Goal: Transaction & Acquisition: Purchase product/service

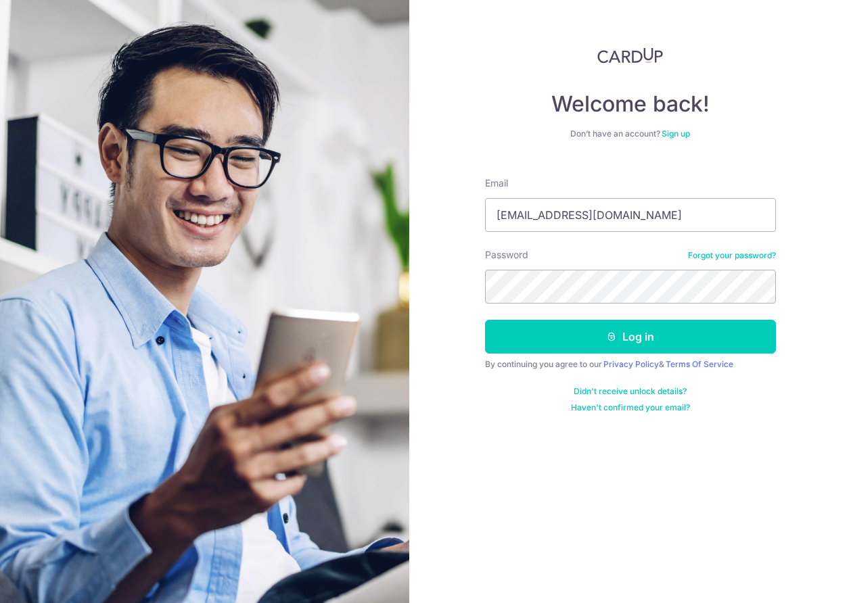
type input "[EMAIL_ADDRESS][DOMAIN_NAME]"
click at [485, 320] on button "Log in" at bounding box center [630, 337] width 291 height 34
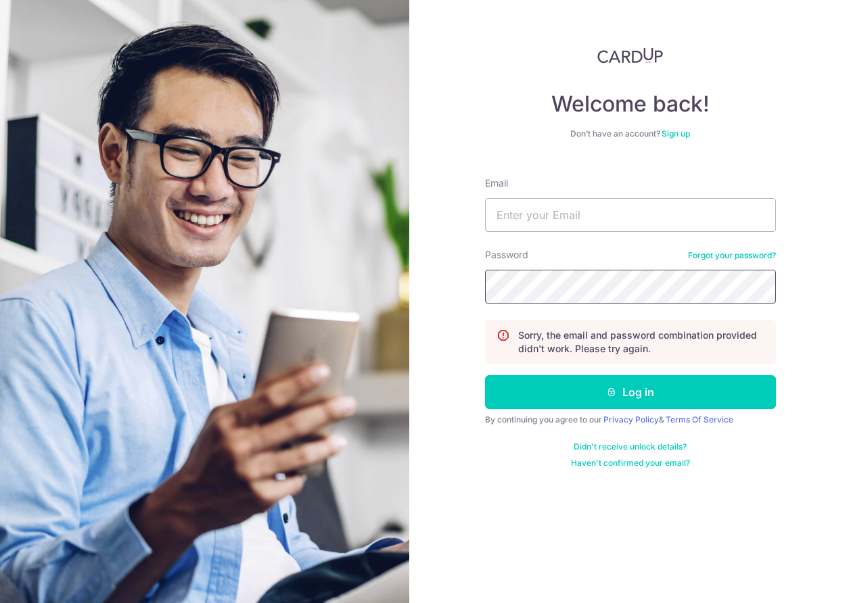
click at [485, 375] on button "Log in" at bounding box center [630, 392] width 291 height 34
click at [598, 208] on input "Email" at bounding box center [630, 215] width 291 height 34
type input "[EMAIL_ADDRESS][DOMAIN_NAME]"
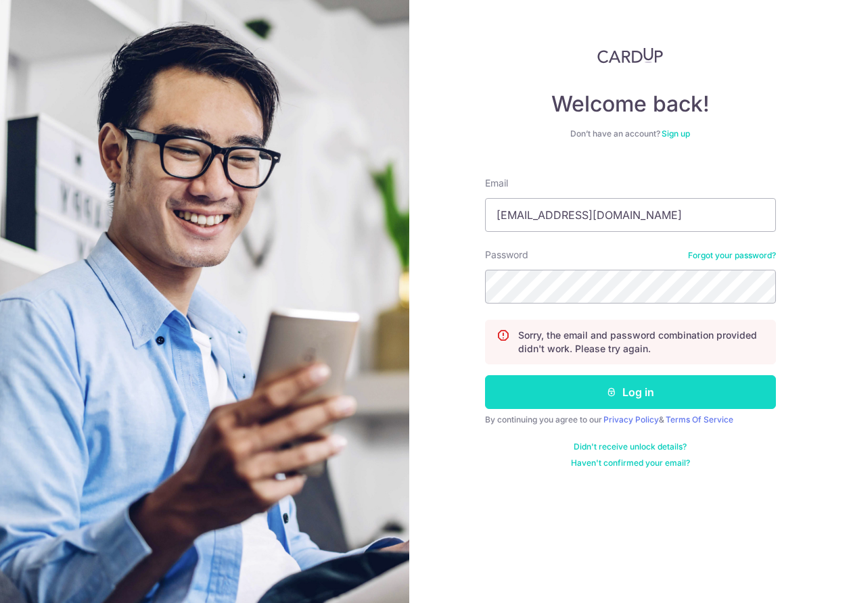
click at [624, 396] on button "Log in" at bounding box center [630, 392] width 291 height 34
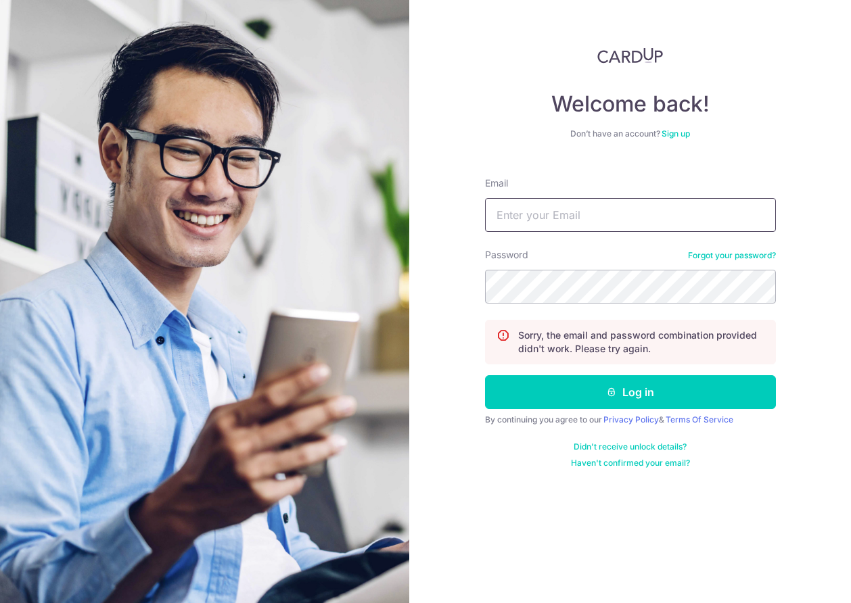
click at [576, 210] on input "Email" at bounding box center [630, 215] width 291 height 34
type input "[EMAIL_ADDRESS][DOMAIN_NAME]"
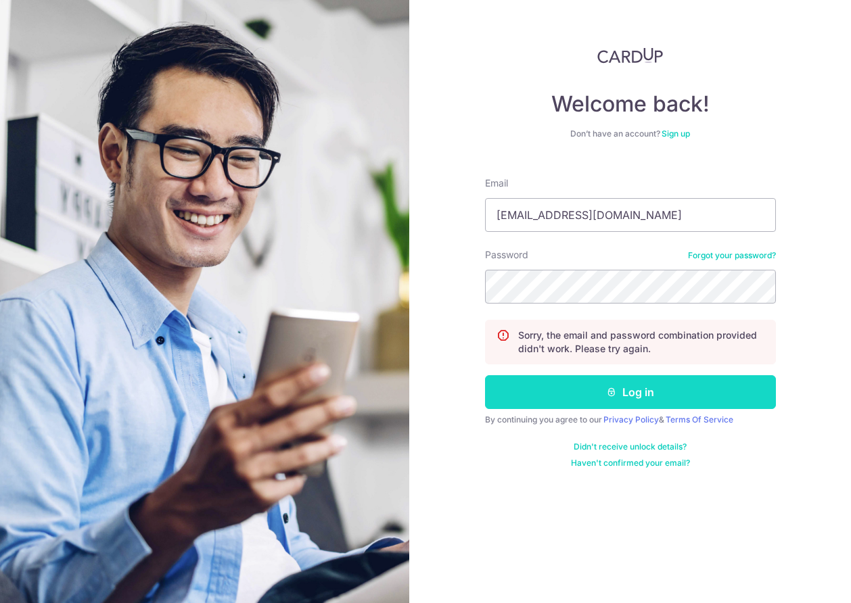
click at [639, 395] on button "Log in" at bounding box center [630, 392] width 291 height 34
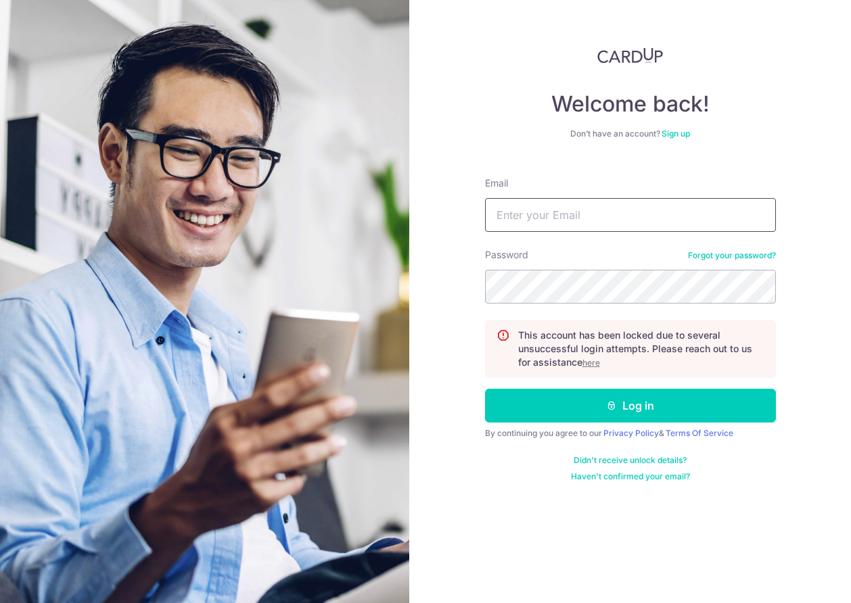
click at [540, 214] on input "Email" at bounding box center [630, 215] width 291 height 34
type input "[EMAIL_ADDRESS][DOMAIN_NAME]"
click at [593, 362] on u "here" at bounding box center [591, 363] width 18 height 10
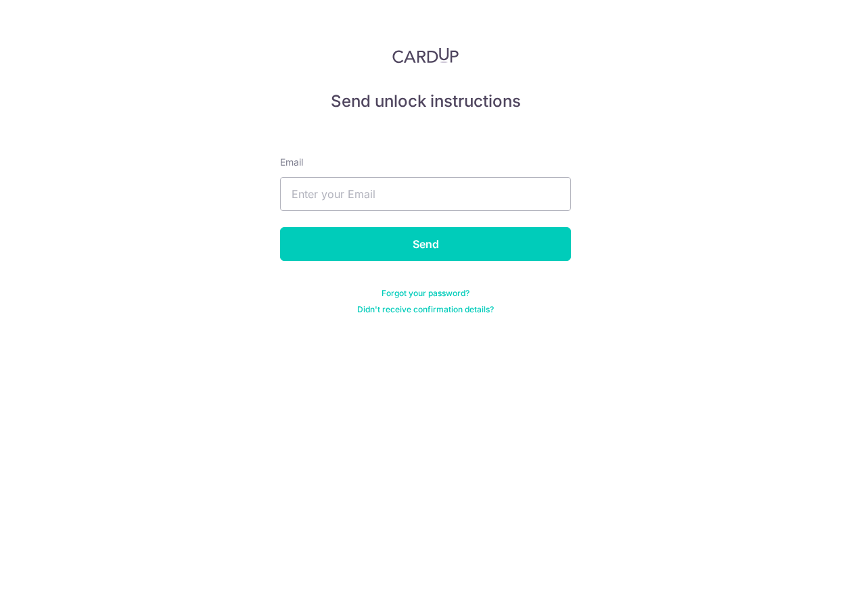
click at [417, 224] on form "Email Send Forgot your password? Didn't receive confirmation details?" at bounding box center [425, 219] width 291 height 192
click at [351, 199] on input "text" at bounding box center [425, 194] width 291 height 34
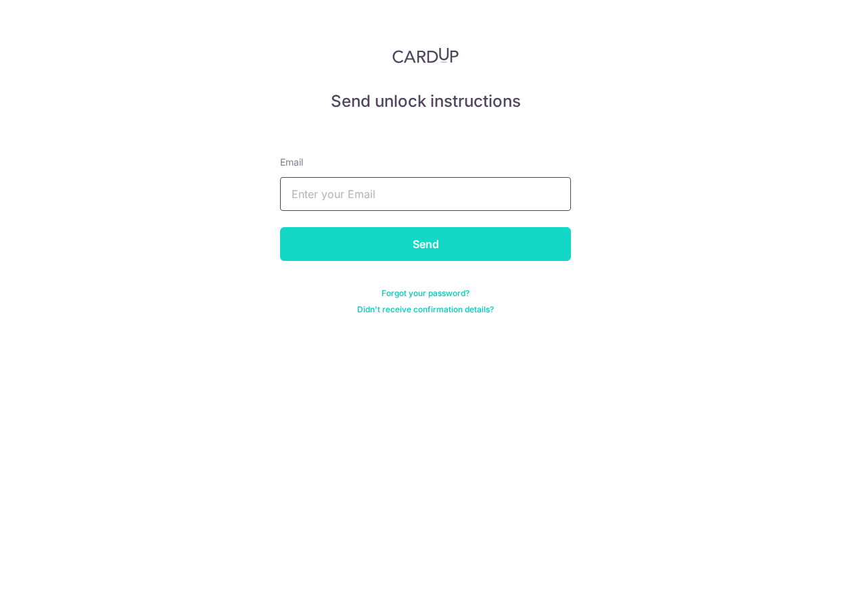
type input "[EMAIL_ADDRESS][DOMAIN_NAME]"
click at [446, 249] on input "Send" at bounding box center [425, 244] width 291 height 34
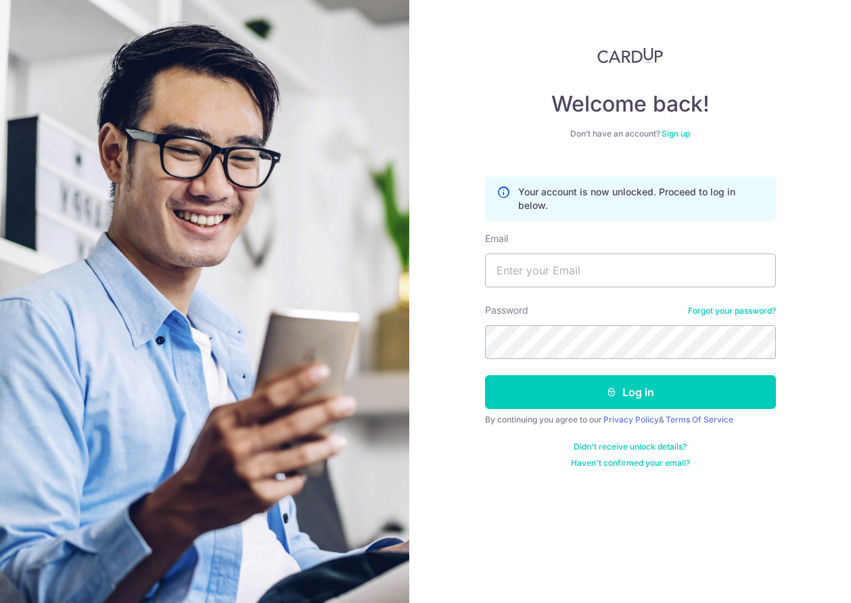
click at [706, 308] on link "Forgot your password?" at bounding box center [732, 311] width 88 height 11
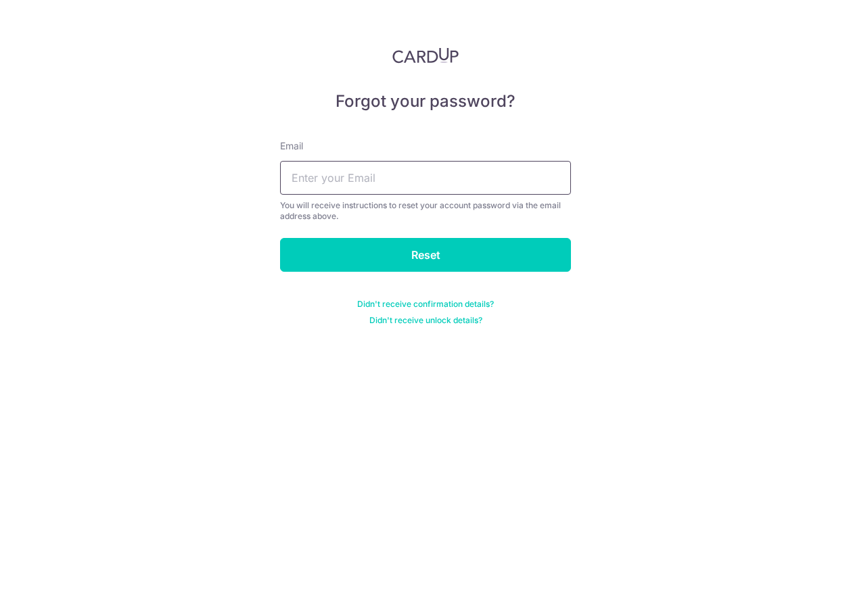
click at [335, 179] on input "text" at bounding box center [425, 178] width 291 height 34
type input "[EMAIL_ADDRESS][DOMAIN_NAME]"
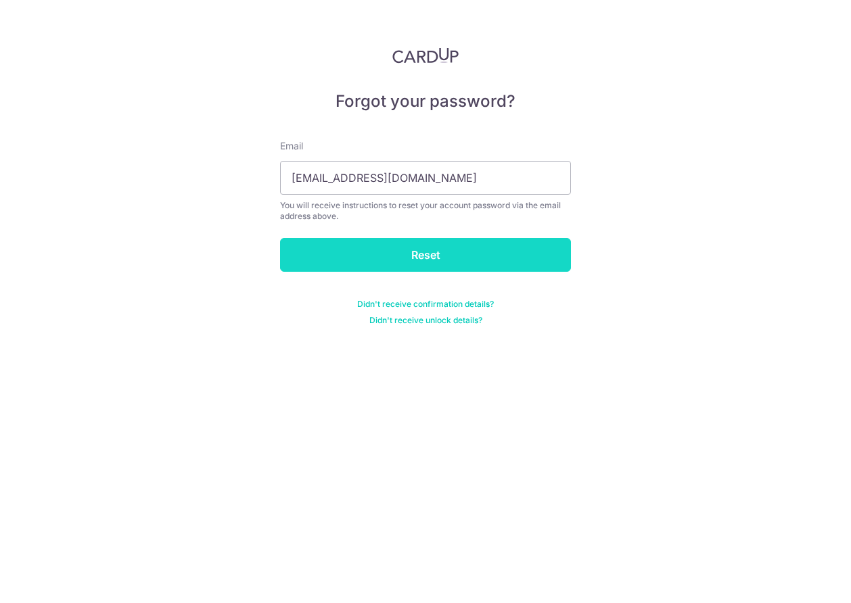
click at [462, 254] on input "Reset" at bounding box center [425, 255] width 291 height 34
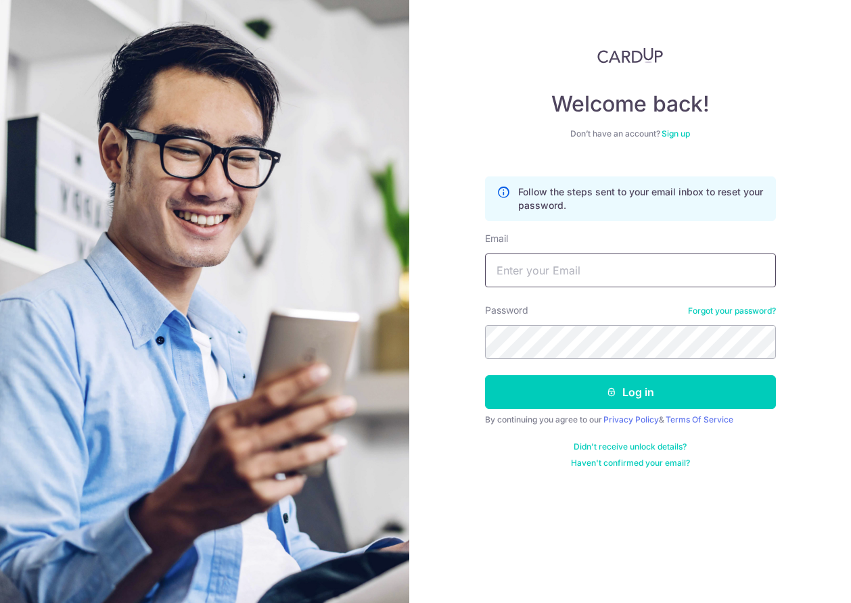
click at [617, 277] on input "Email" at bounding box center [630, 271] width 291 height 34
type input "[EMAIL_ADDRESS][DOMAIN_NAME]"
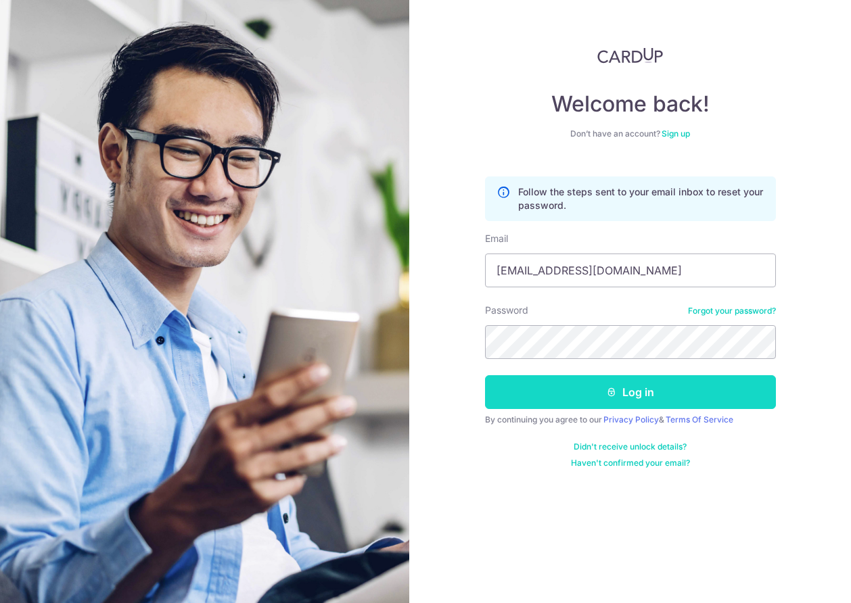
click at [609, 387] on icon "submit" at bounding box center [611, 392] width 11 height 11
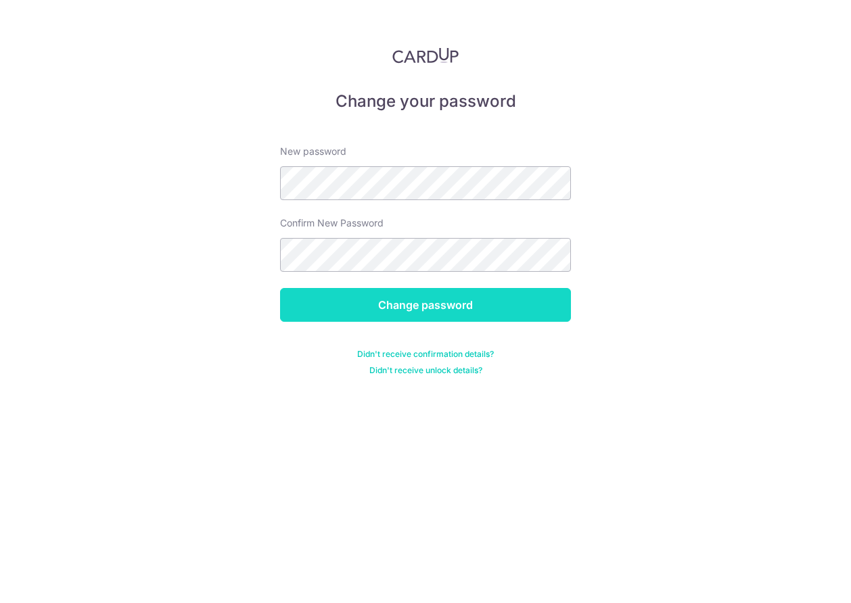
click at [408, 311] on input "Change password" at bounding box center [425, 305] width 291 height 34
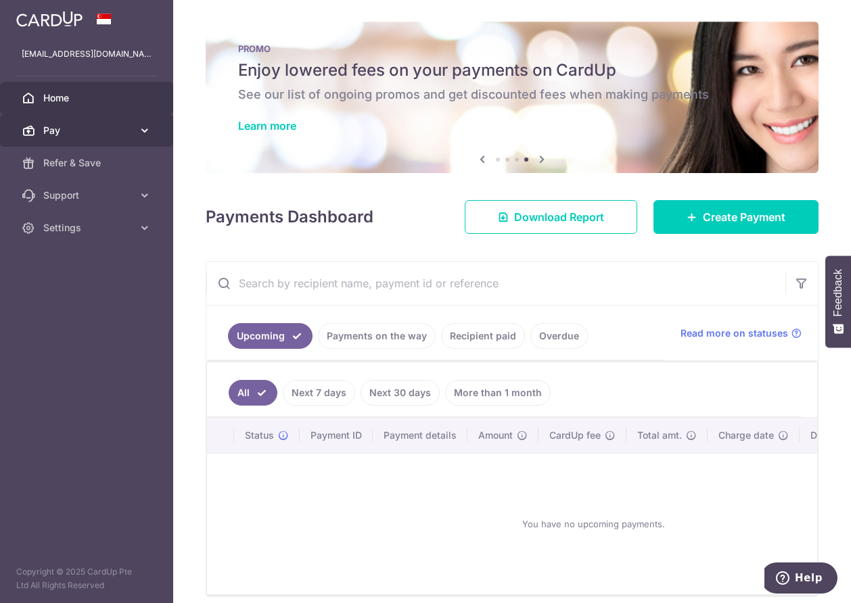
click at [147, 128] on icon at bounding box center [145, 131] width 14 height 14
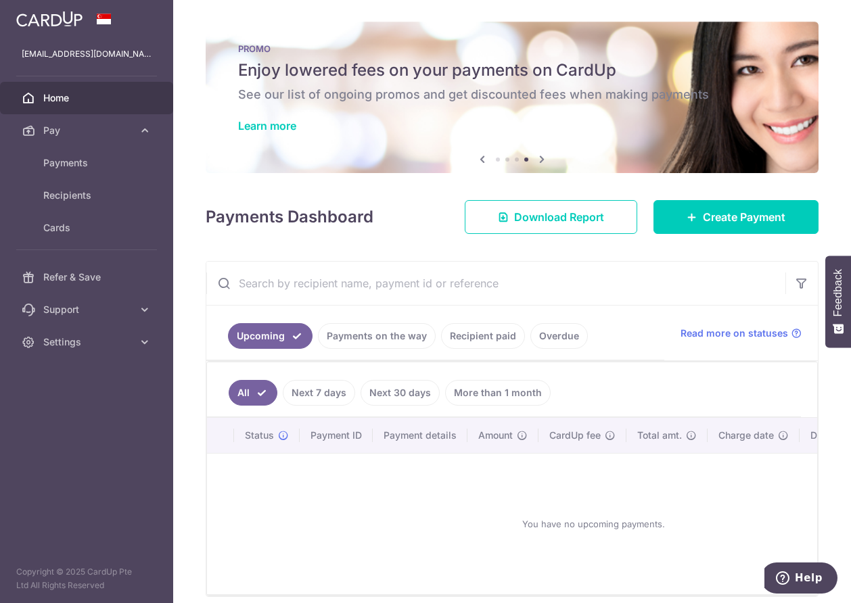
click at [42, 16] on img at bounding box center [49, 19] width 66 height 16
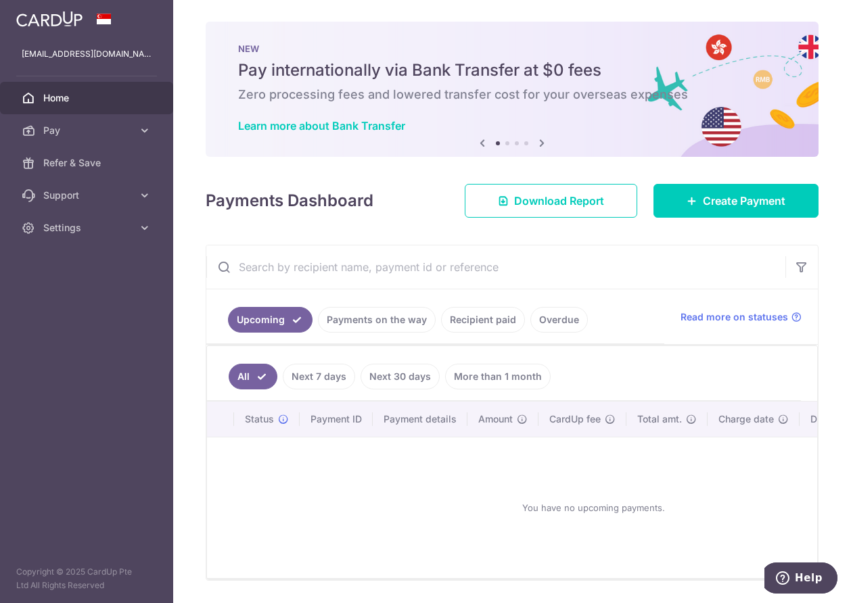
click at [539, 142] on icon at bounding box center [542, 143] width 16 height 17
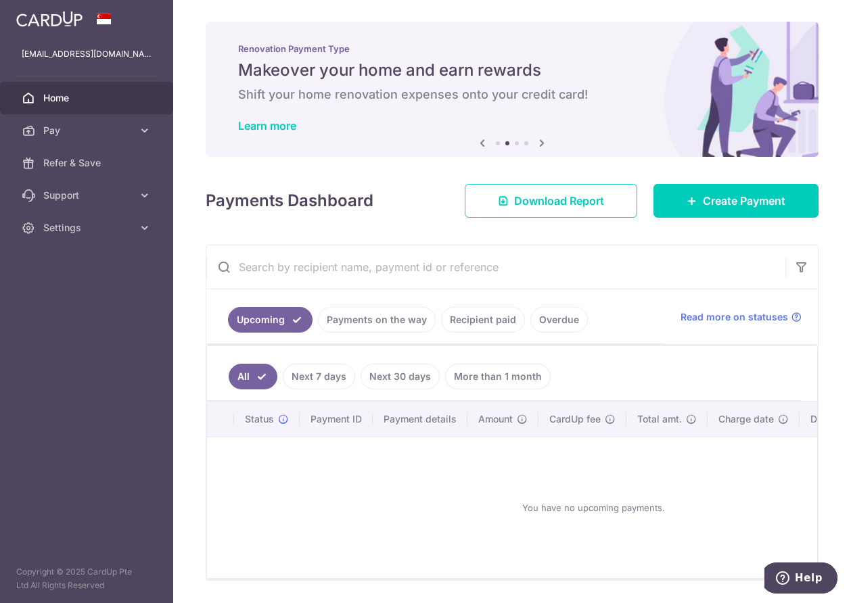
click at [539, 142] on icon at bounding box center [542, 143] width 16 height 17
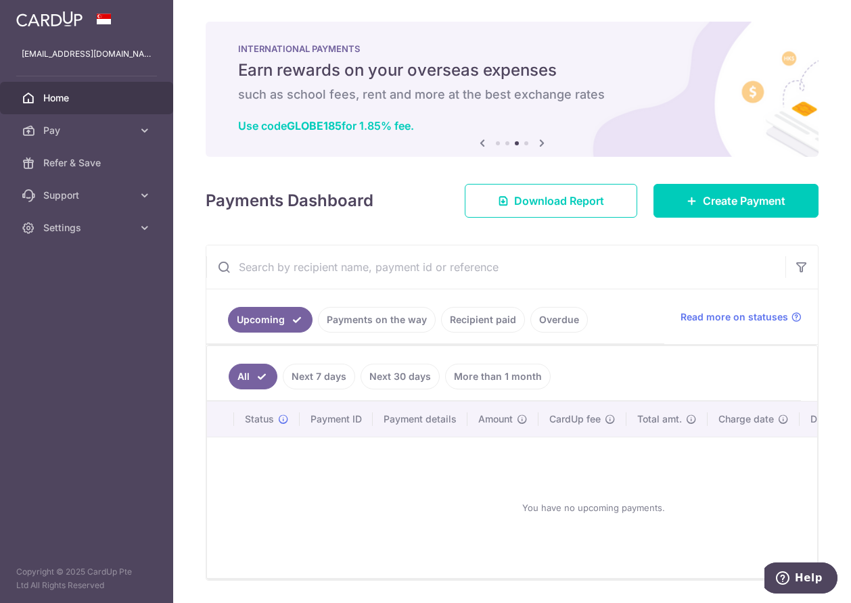
click at [539, 142] on icon at bounding box center [542, 143] width 16 height 17
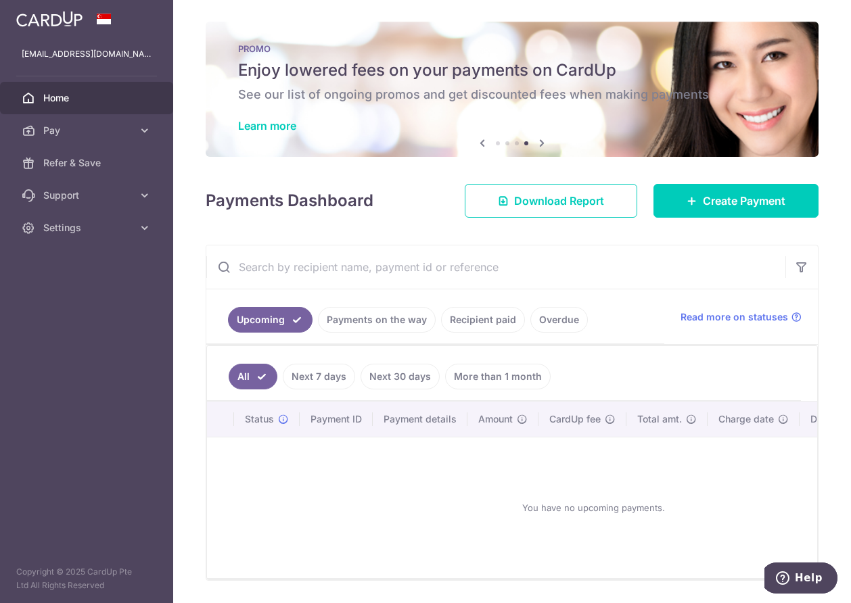
click at [479, 141] on icon at bounding box center [482, 143] width 16 height 17
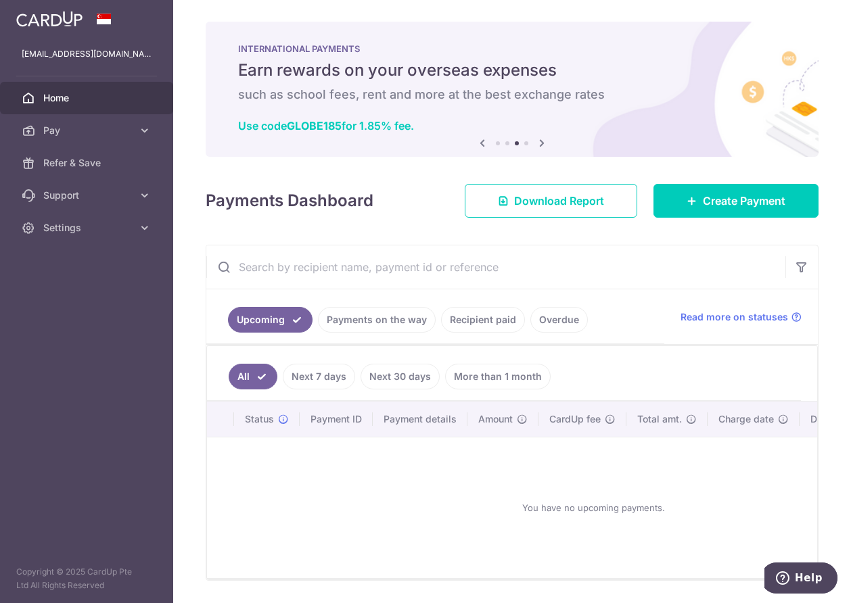
click at [538, 142] on icon at bounding box center [542, 143] width 16 height 17
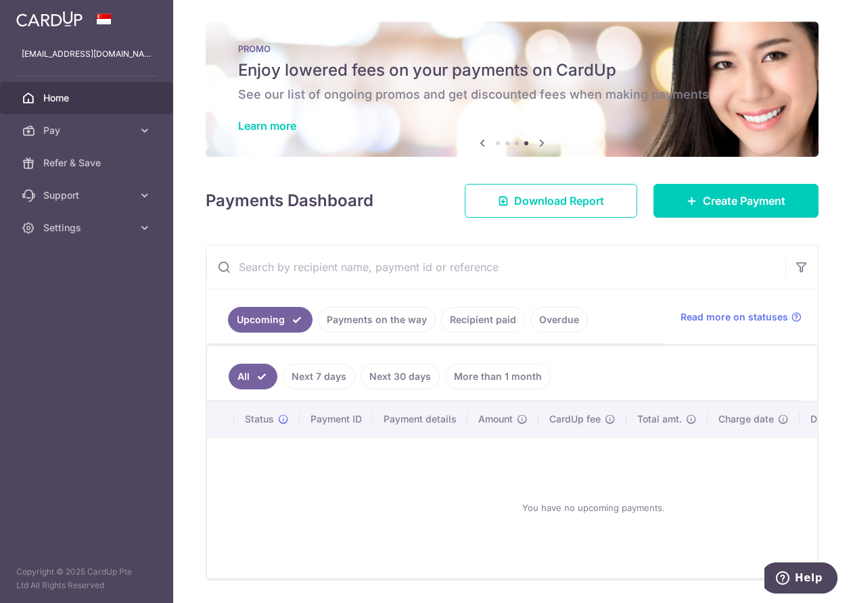
click at [538, 142] on icon at bounding box center [542, 143] width 16 height 17
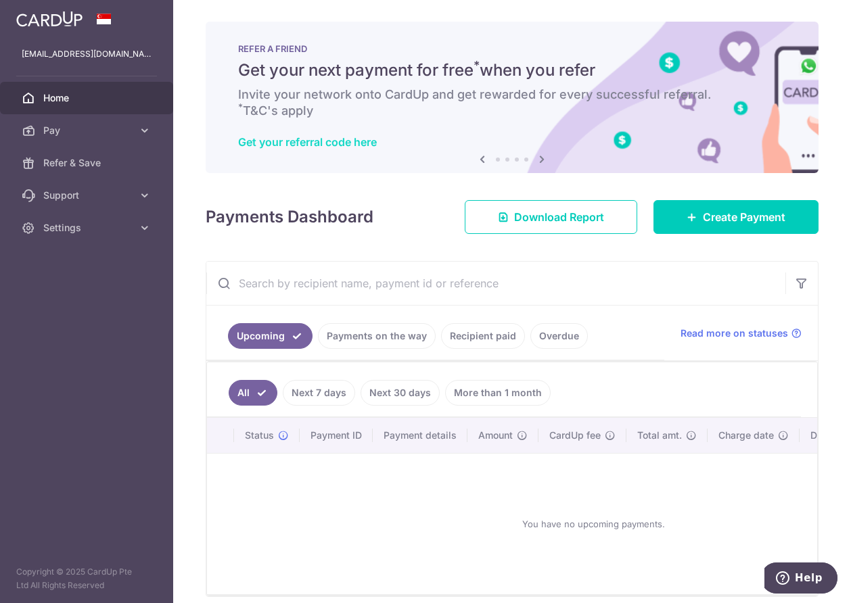
click at [339, 142] on link "Get your referral code here" at bounding box center [307, 142] width 139 height 14
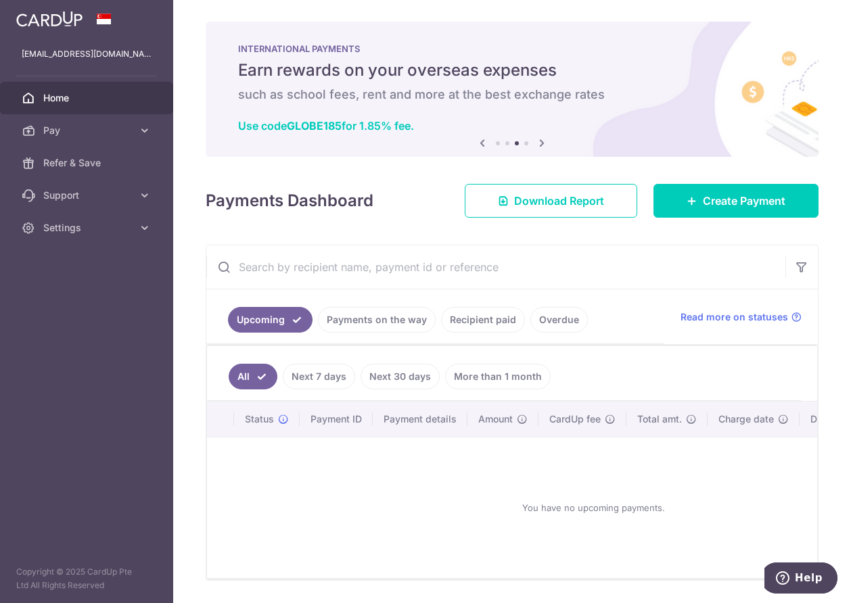
click at [56, 99] on span "Home" at bounding box center [87, 98] width 89 height 14
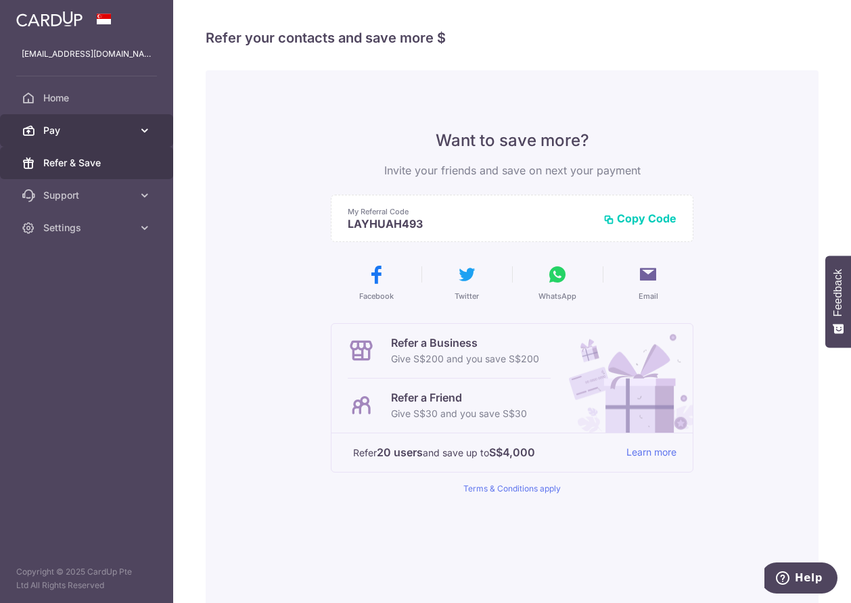
click at [145, 127] on icon at bounding box center [145, 131] width 14 height 14
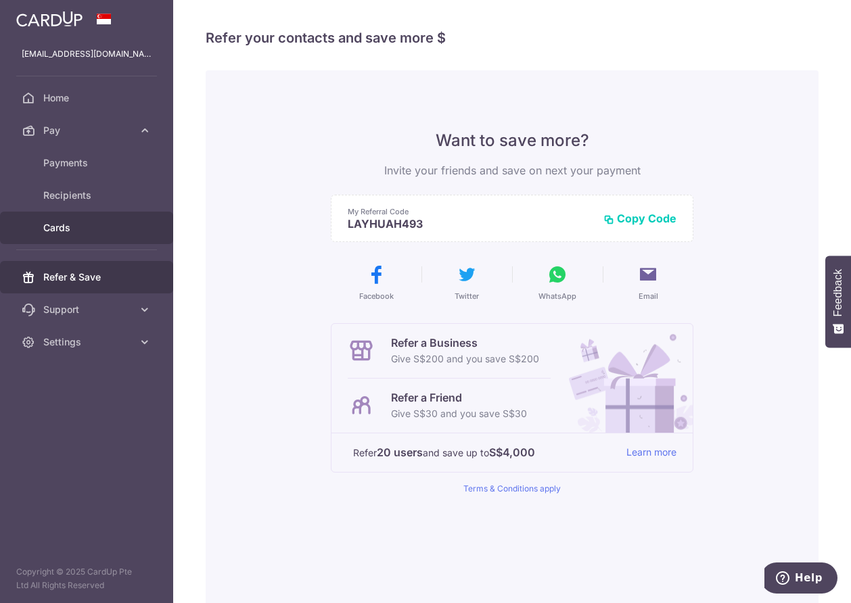
click at [55, 224] on span "Cards" at bounding box center [87, 228] width 89 height 14
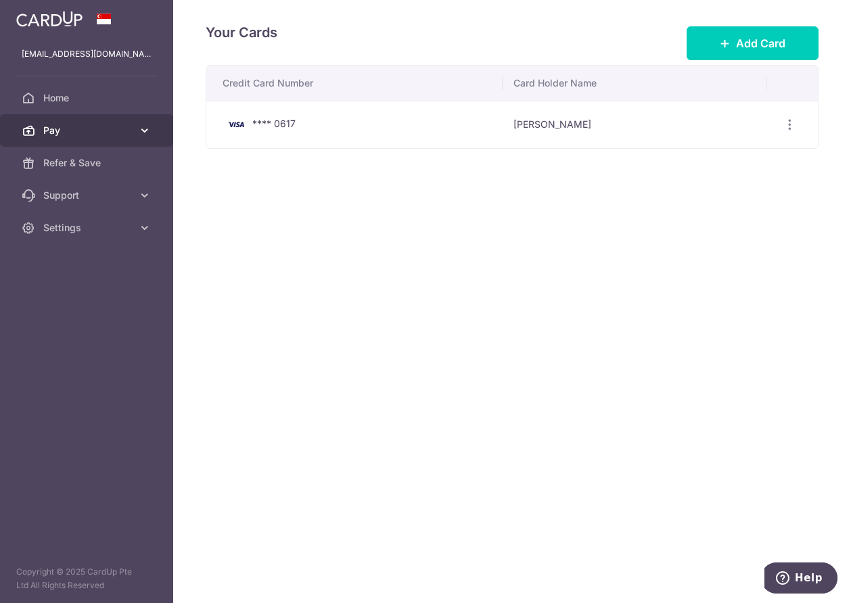
click at [143, 131] on icon at bounding box center [145, 131] width 14 height 14
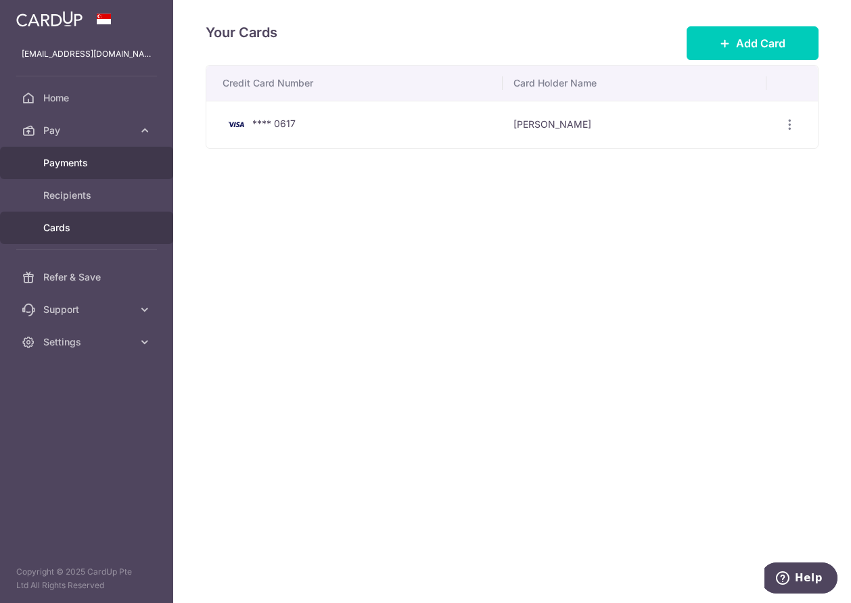
click at [76, 165] on span "Payments" at bounding box center [87, 163] width 89 height 14
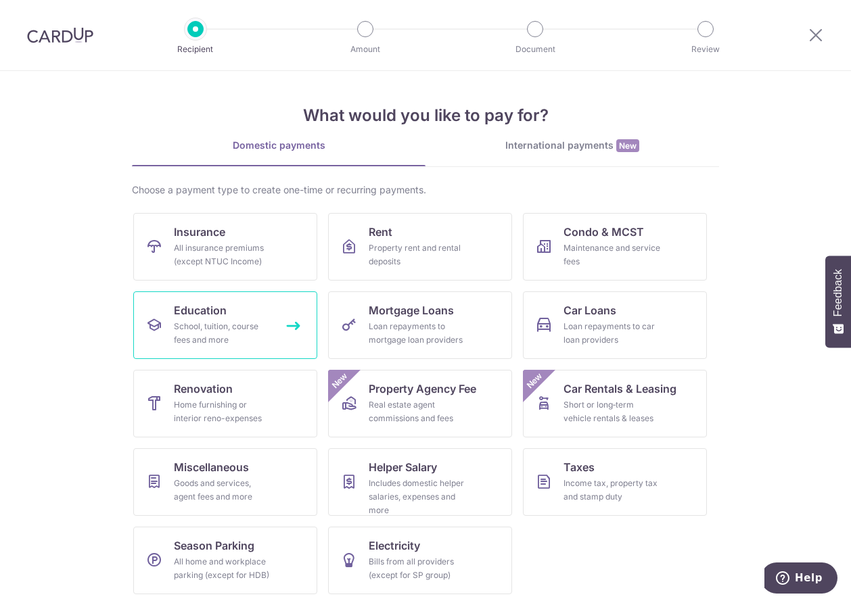
click at [232, 312] on link "Education School, tuition, course fees and more" at bounding box center [225, 325] width 184 height 68
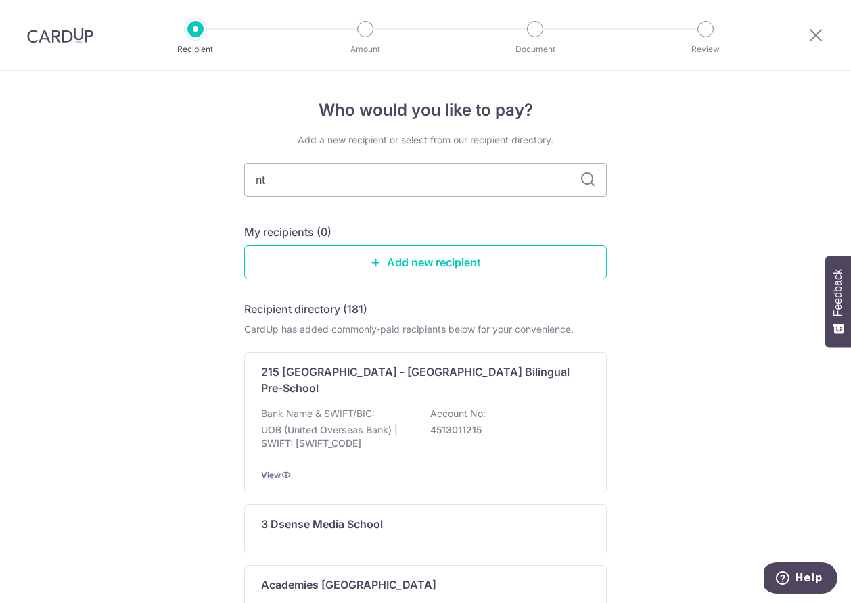
type input "ntu"
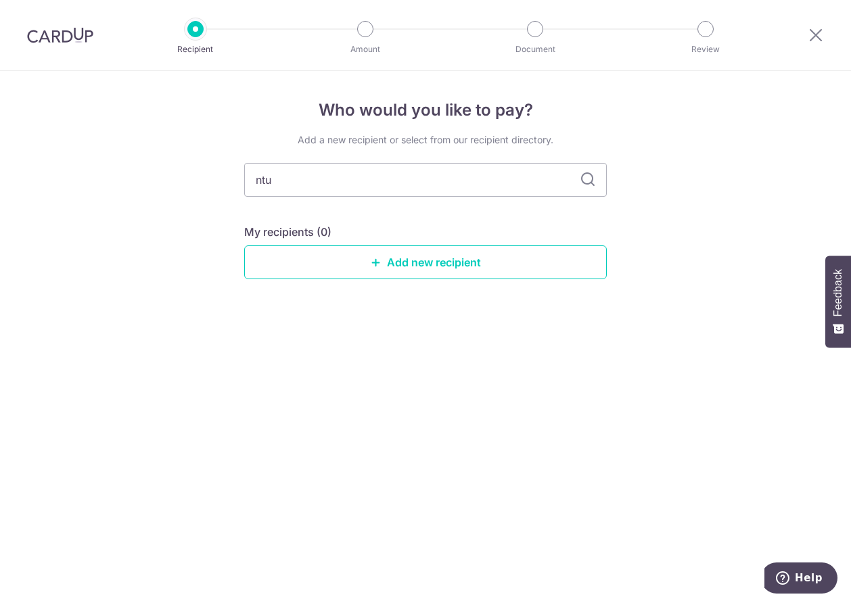
click at [586, 179] on icon at bounding box center [587, 180] width 16 height 16
click at [364, 184] on input "ntu" at bounding box center [425, 180] width 362 height 34
type input "n"
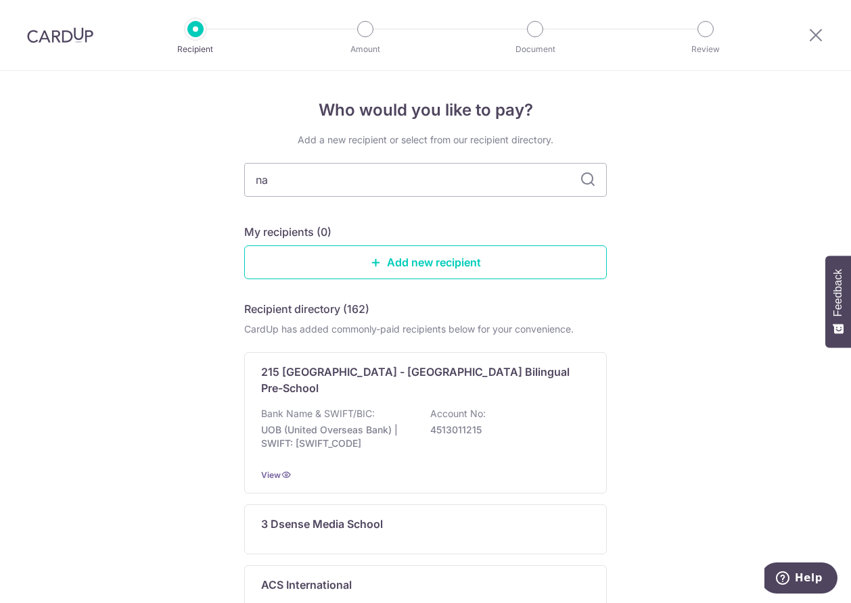
type input "nan"
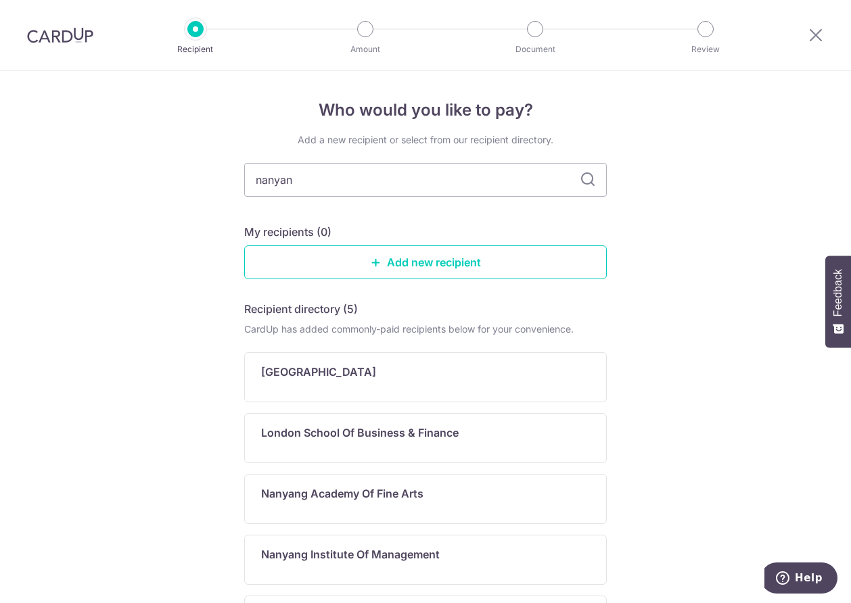
type input "nanyang"
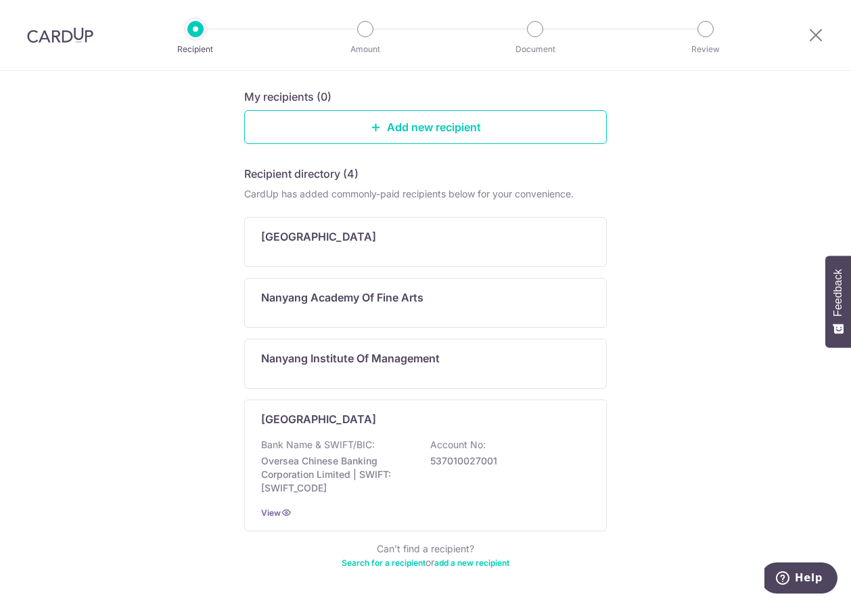
scroll to position [181, 0]
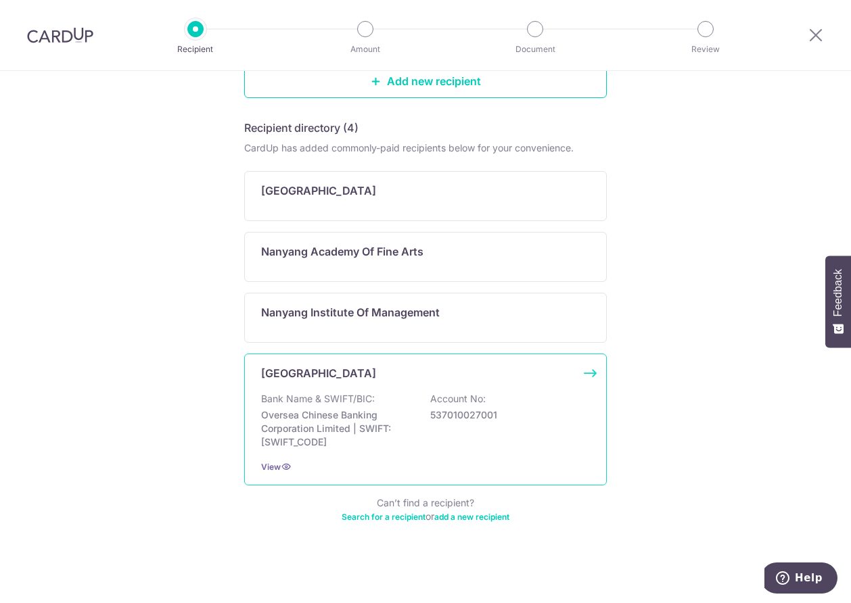
click at [319, 369] on p "Nanyang Technological University" at bounding box center [318, 373] width 115 height 16
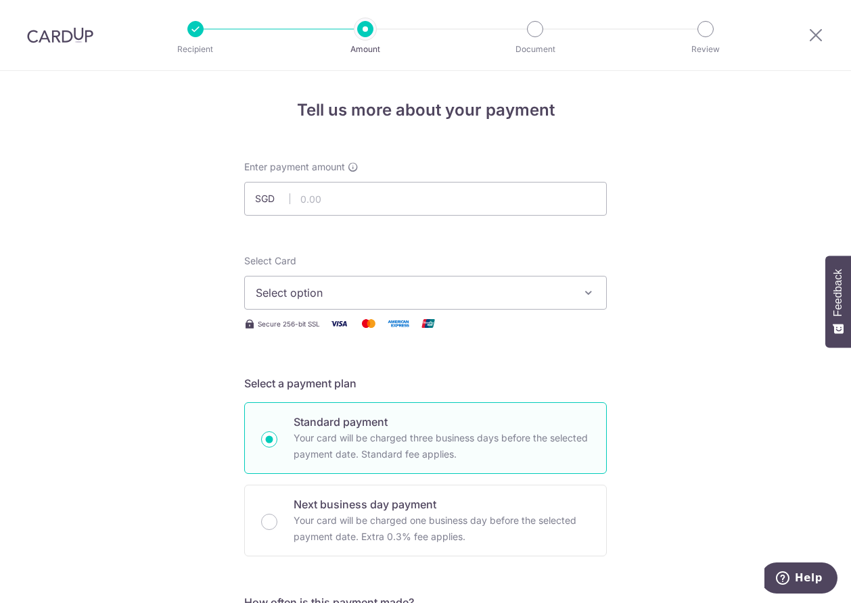
click at [582, 295] on icon "button" at bounding box center [589, 293] width 14 height 14
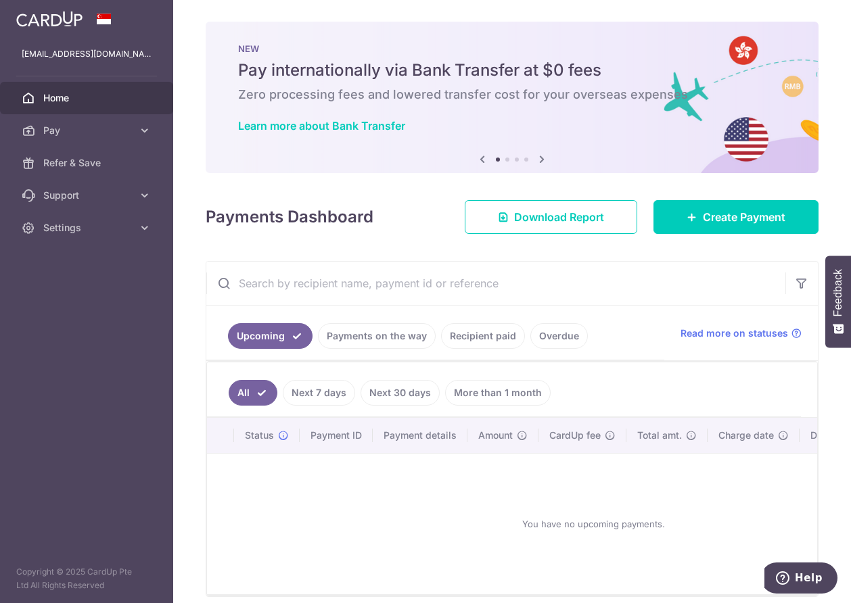
click at [49, 22] on img at bounding box center [49, 19] width 66 height 16
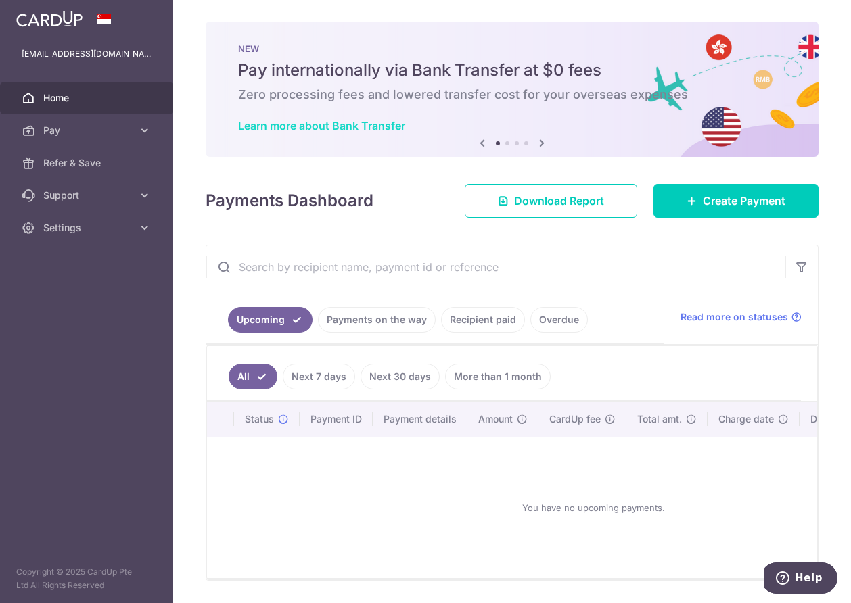
click at [336, 126] on link "Learn more about Bank Transfer" at bounding box center [321, 126] width 167 height 14
click at [711, 194] on span "Create Payment" at bounding box center [744, 201] width 82 height 16
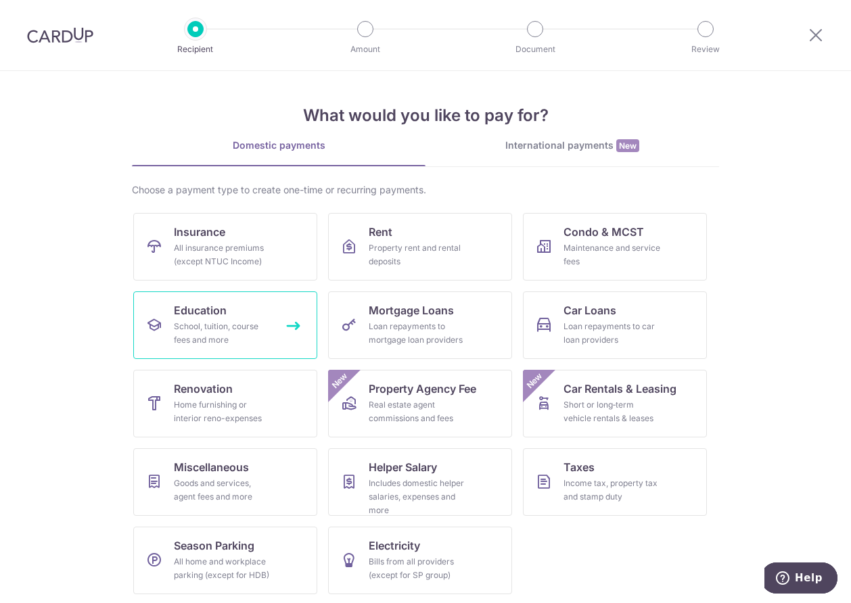
click at [201, 325] on div "School, tuition, course fees and more" at bounding box center [222, 333] width 97 height 27
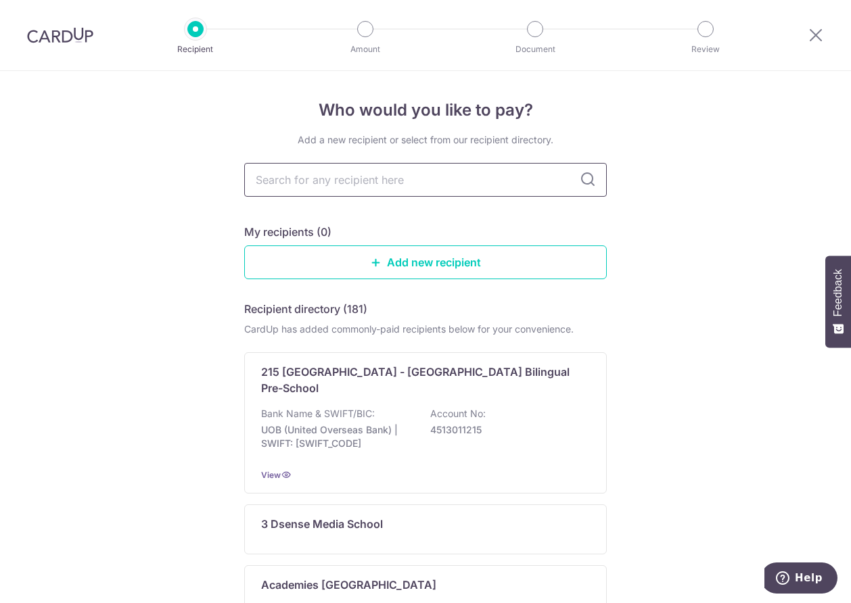
click at [378, 183] on input "text" at bounding box center [425, 180] width 362 height 34
type input "na"
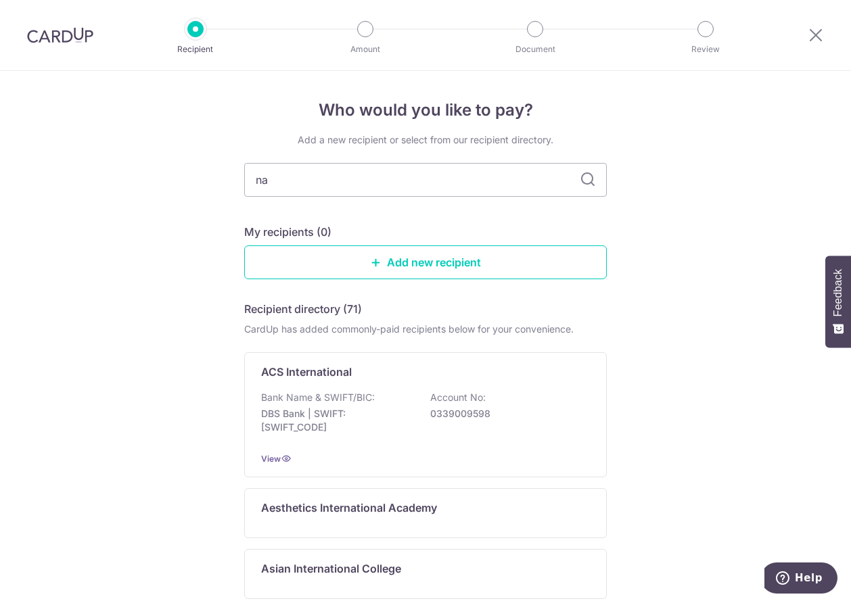
type input "nan"
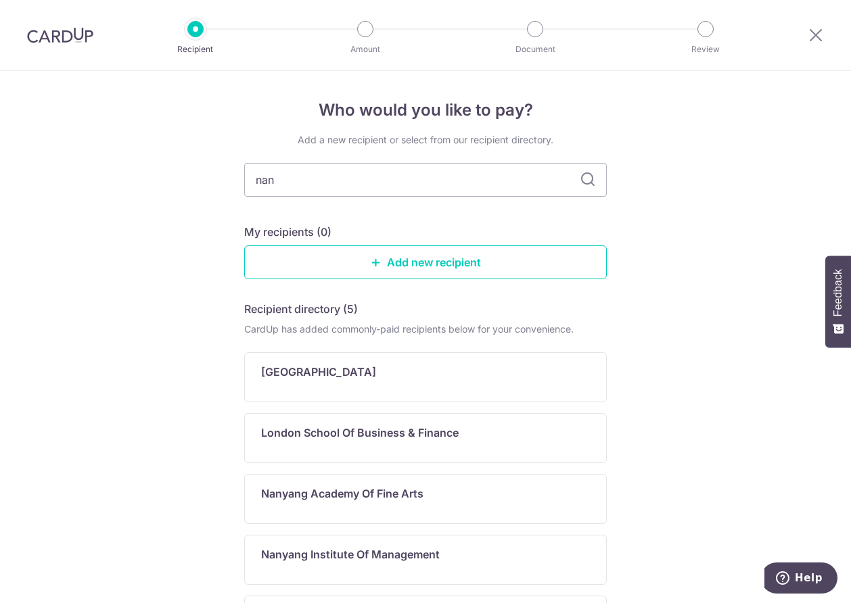
type input "nany"
type input "na"
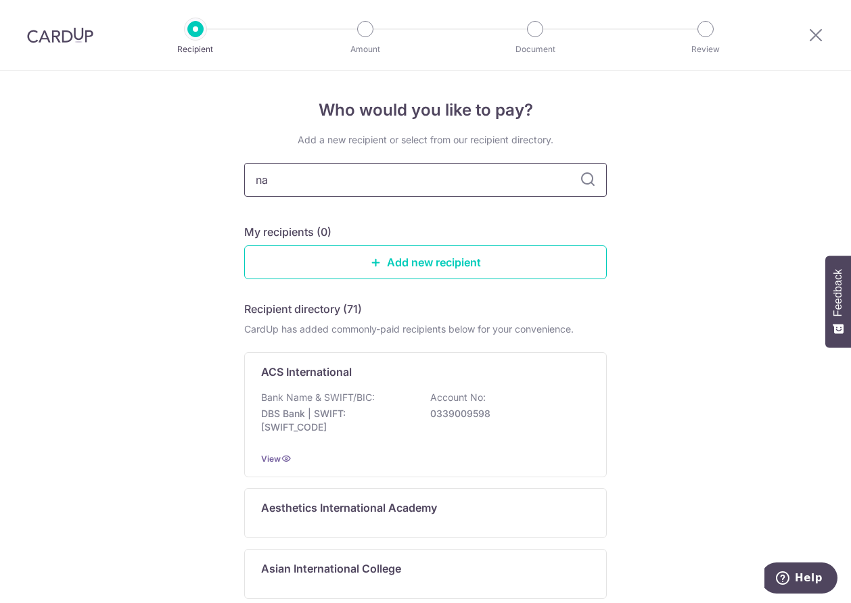
click at [270, 181] on input "na" at bounding box center [425, 180] width 362 height 34
type input "nanyang"
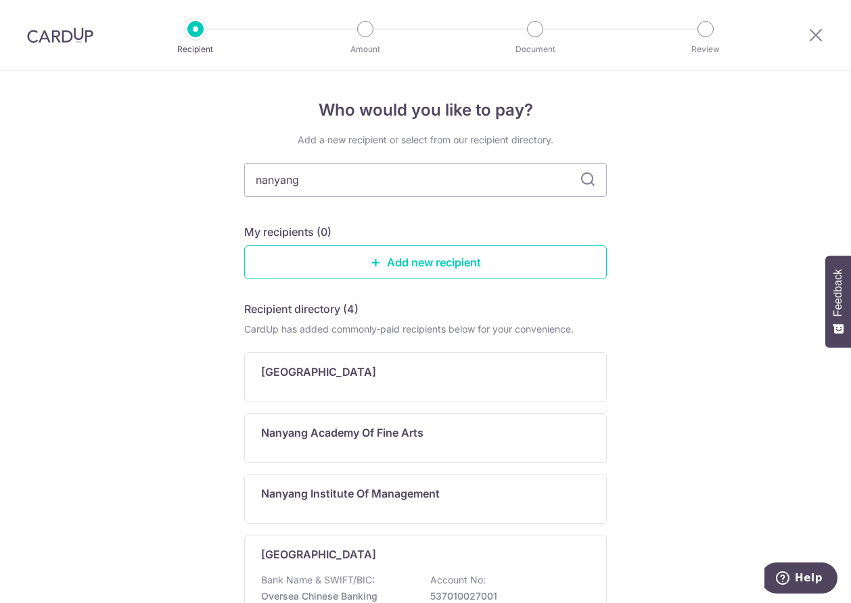
click at [579, 175] on icon at bounding box center [587, 180] width 16 height 16
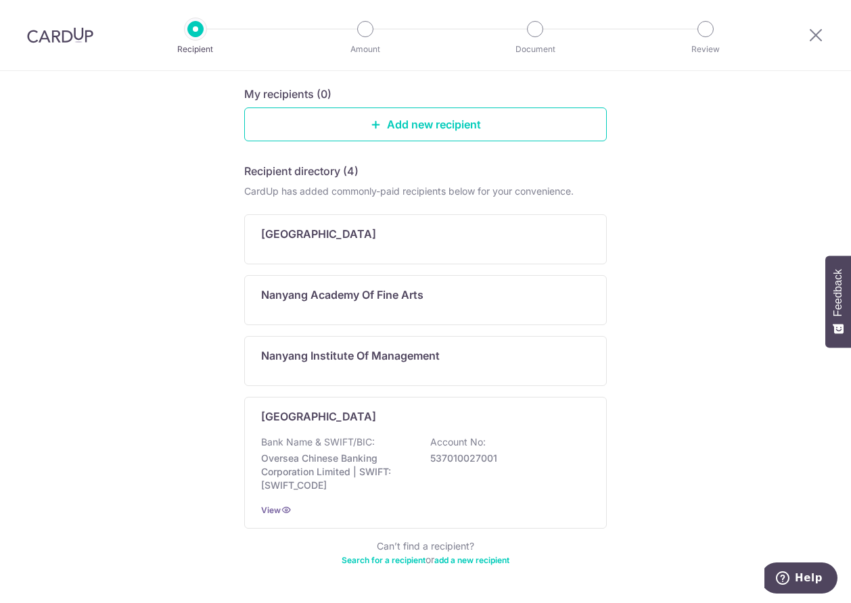
scroll to position [181, 0]
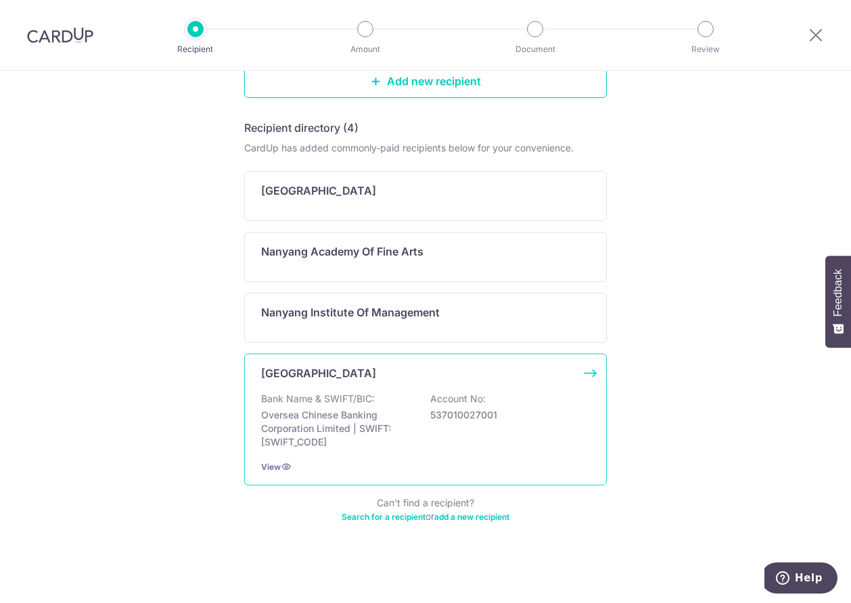
click at [329, 377] on p "[GEOGRAPHIC_DATA]" at bounding box center [318, 373] width 115 height 16
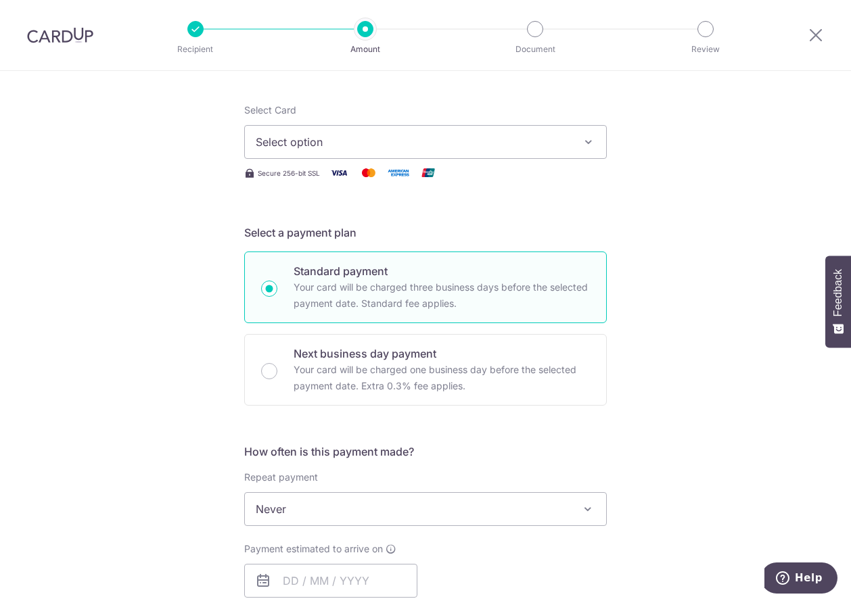
scroll to position [150, 0]
click at [586, 143] on icon "button" at bounding box center [589, 143] width 14 height 14
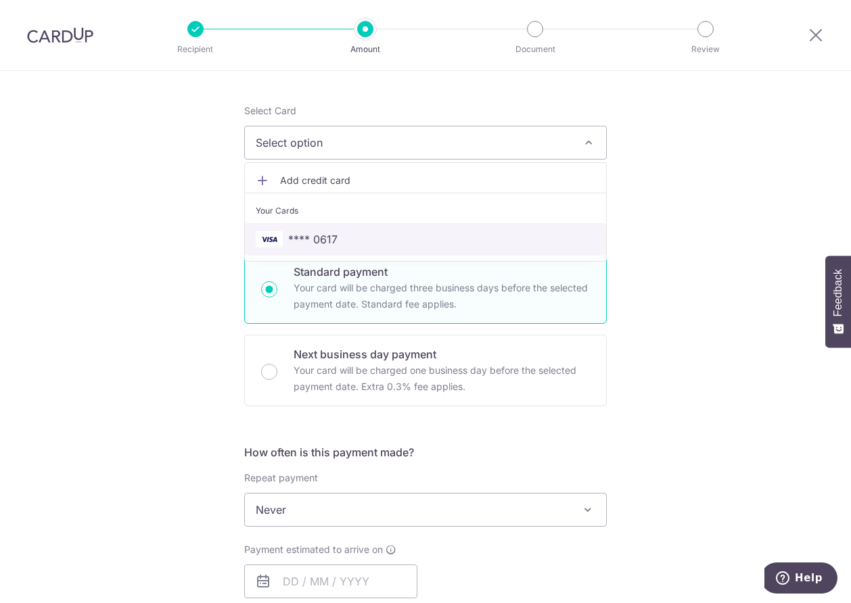
drag, startPoint x: 294, startPoint y: 229, endPoint x: 469, endPoint y: 217, distance: 174.9
click at [294, 229] on link "**** 0617" at bounding box center [425, 239] width 361 height 32
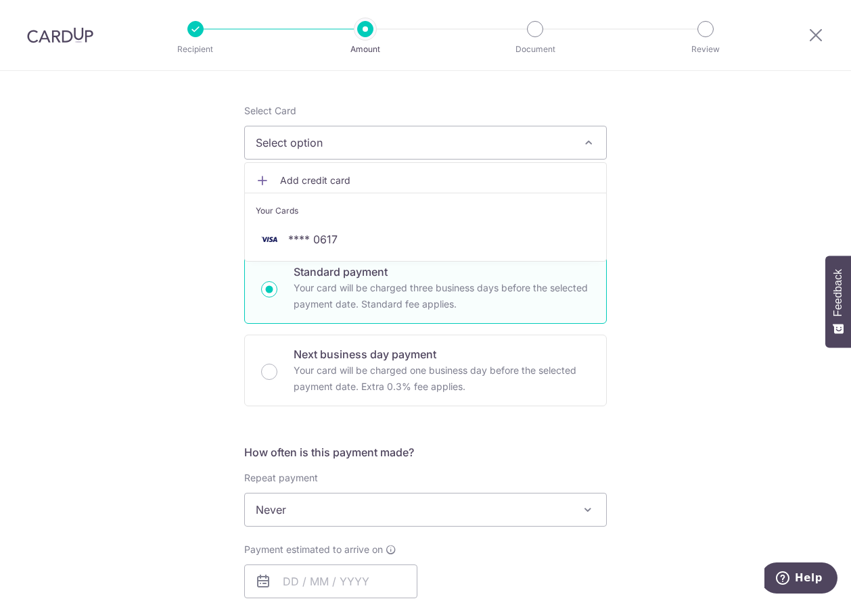
click at [582, 147] on icon "button" at bounding box center [589, 143] width 14 height 14
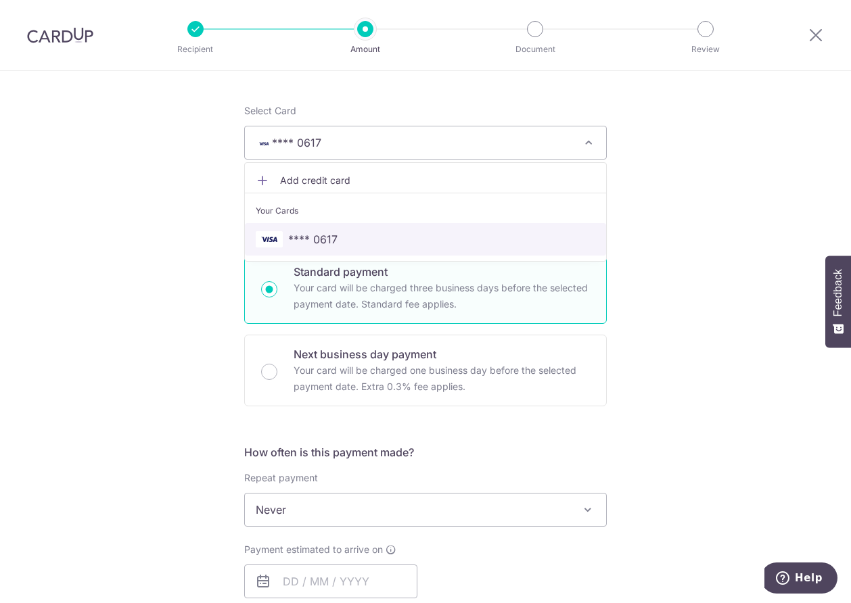
click at [295, 233] on span "**** 0617" at bounding box center [312, 239] width 49 height 16
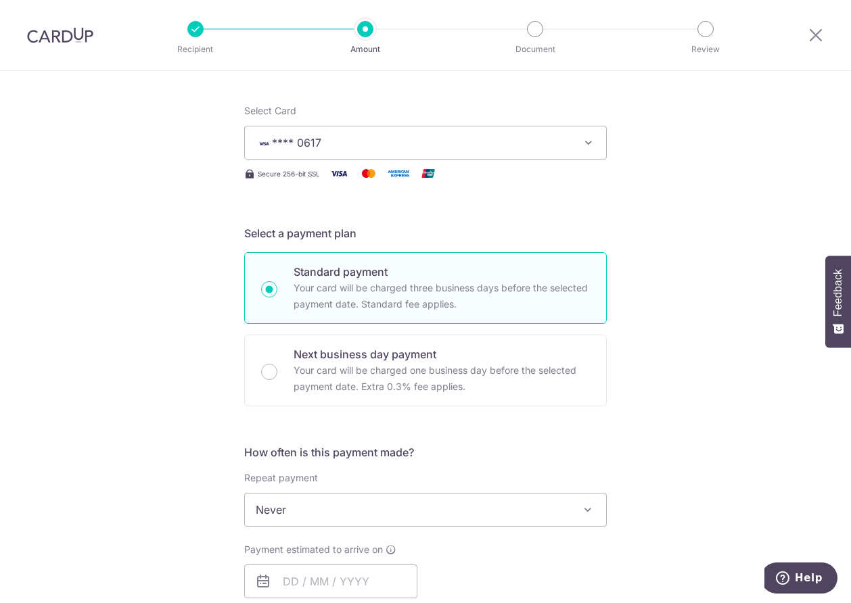
click at [685, 204] on div "Tell us more about your payment Enter payment amount SGD Select Card **** 0617 …" at bounding box center [425, 532] width 851 height 1223
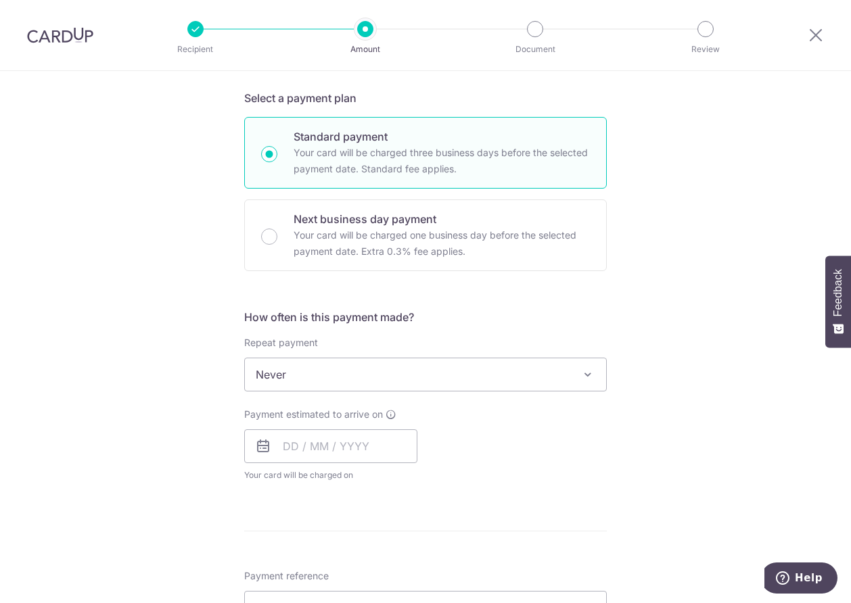
scroll to position [421, 0]
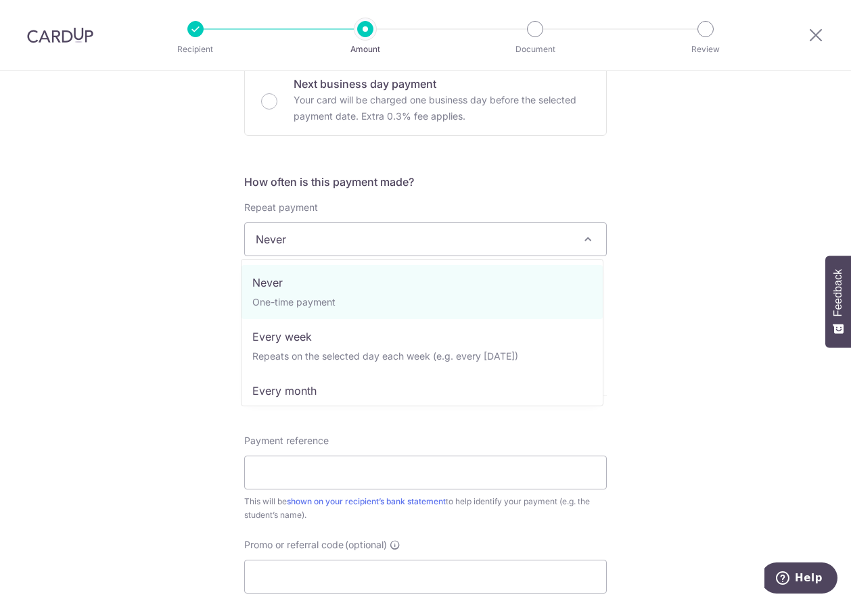
click at [583, 240] on span at bounding box center [587, 239] width 16 height 16
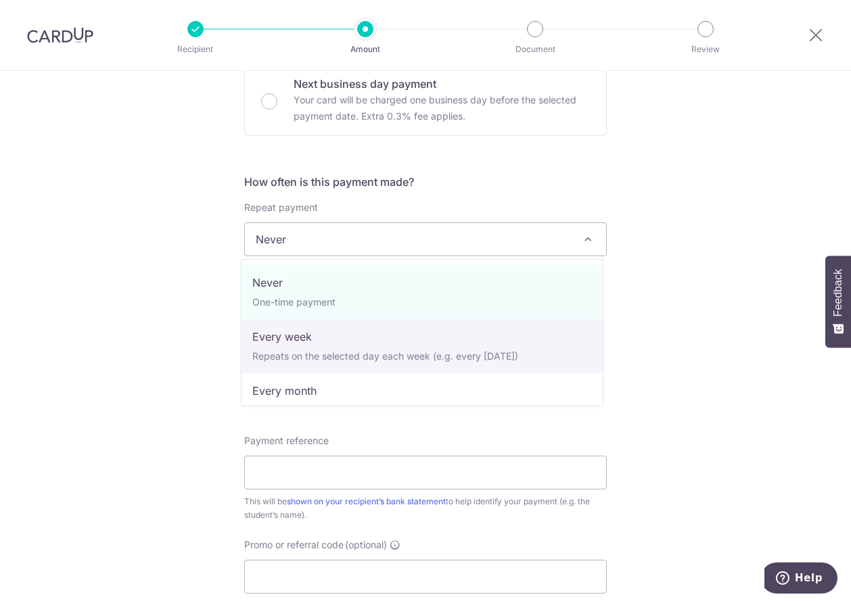
select select "2"
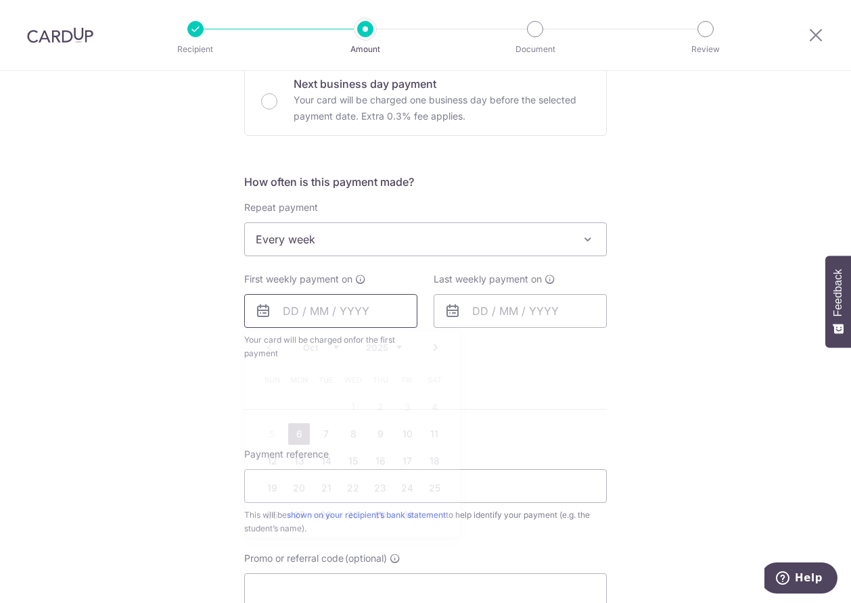
click at [308, 314] on input "text" at bounding box center [330, 311] width 173 height 34
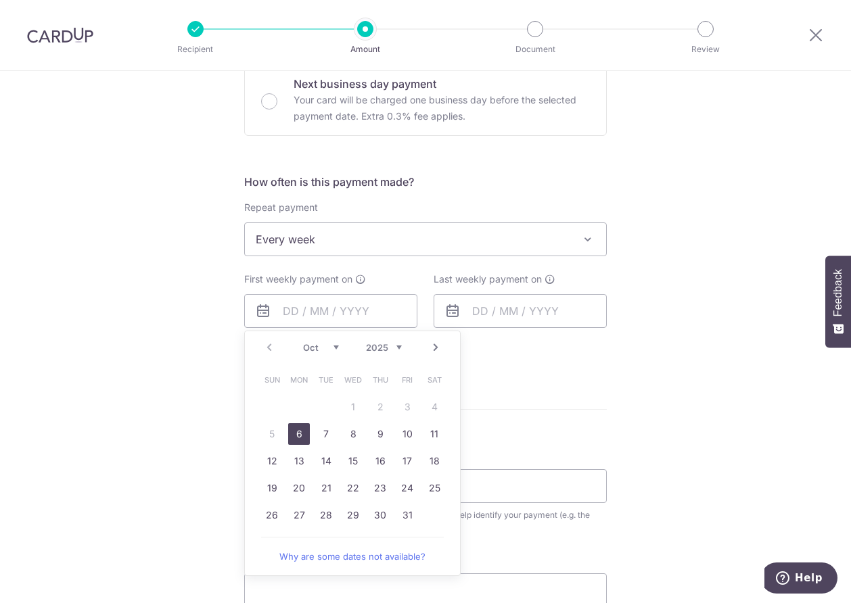
click at [298, 436] on link "6" at bounding box center [299, 434] width 22 height 22
type input "[DATE]"
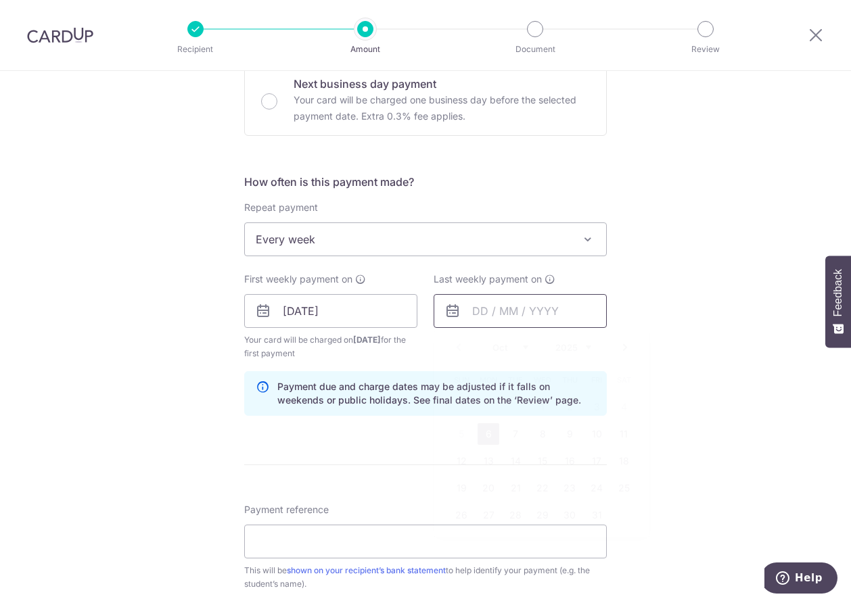
click at [518, 314] on input "text" at bounding box center [519, 311] width 173 height 34
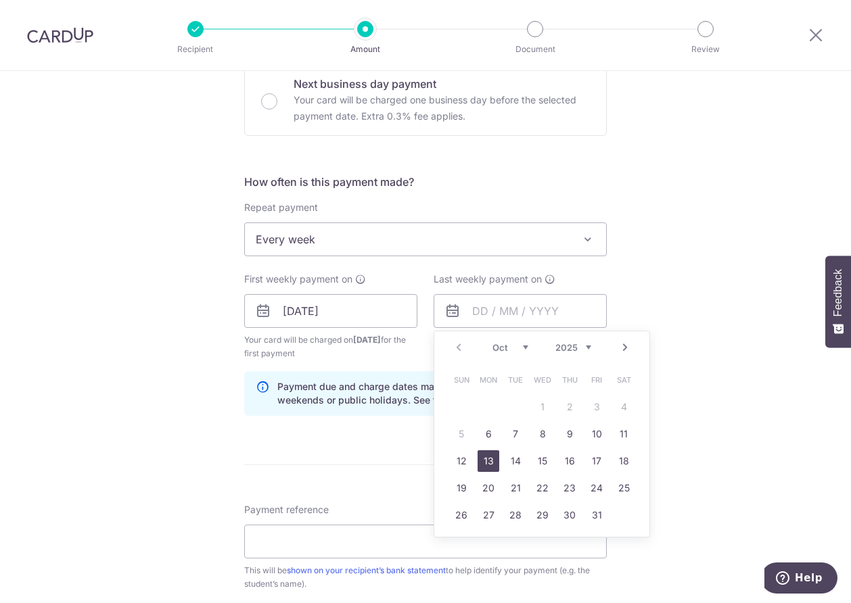
click at [487, 463] on link "13" at bounding box center [488, 461] width 22 height 22
type input "[DATE]"
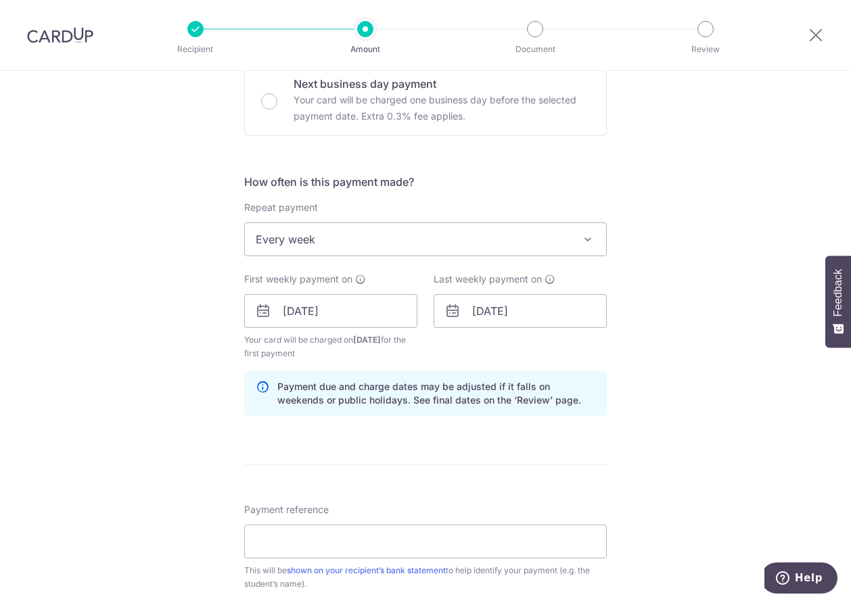
click at [660, 331] on div "Tell us more about your payment Enter payment amount SGD Select Card **** 0617 …" at bounding box center [425, 296] width 851 height 1292
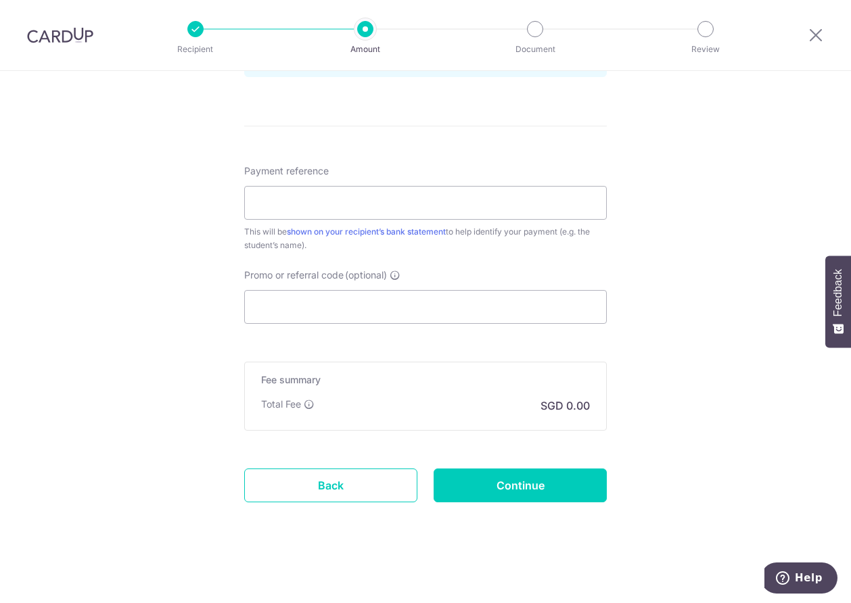
scroll to position [760, 0]
click at [310, 309] on input "Promo or referral code (optional)" at bounding box center [425, 306] width 362 height 34
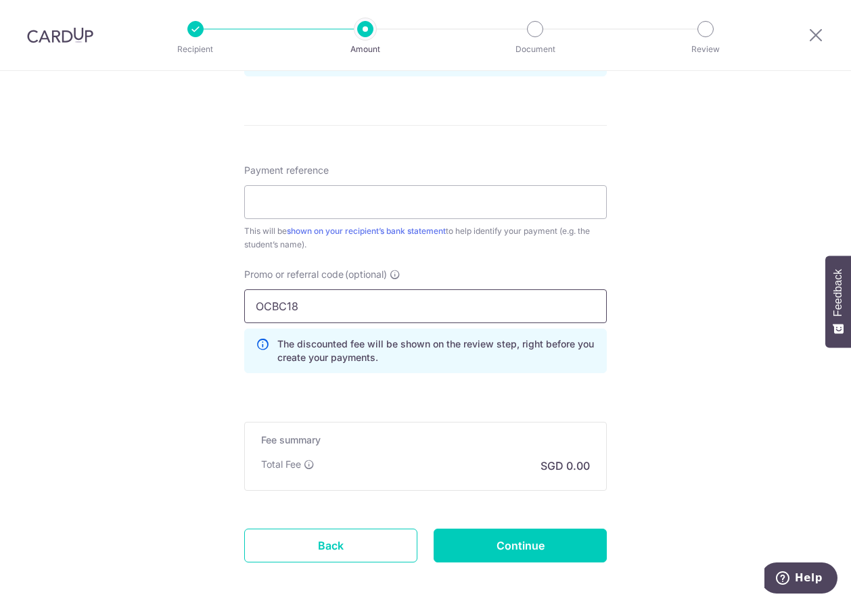
type input "OCBC18"
click at [281, 193] on input "Payment reference" at bounding box center [425, 202] width 362 height 34
click at [251, 203] on input "U2422882A" at bounding box center [425, 202] width 362 height 34
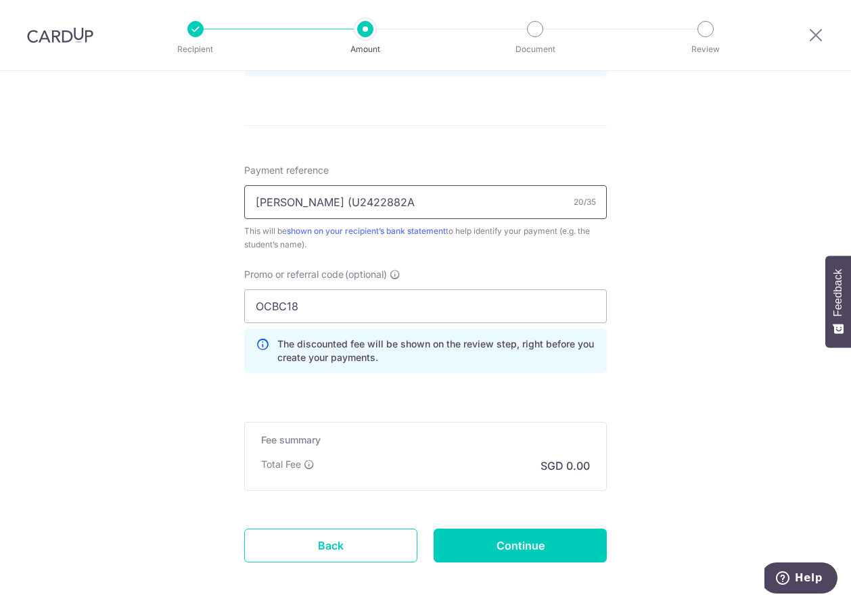
click at [410, 205] on input "VANNA LAW (U2422882A" at bounding box center [425, 202] width 362 height 34
type input "[PERSON_NAME] (U2422882A)"
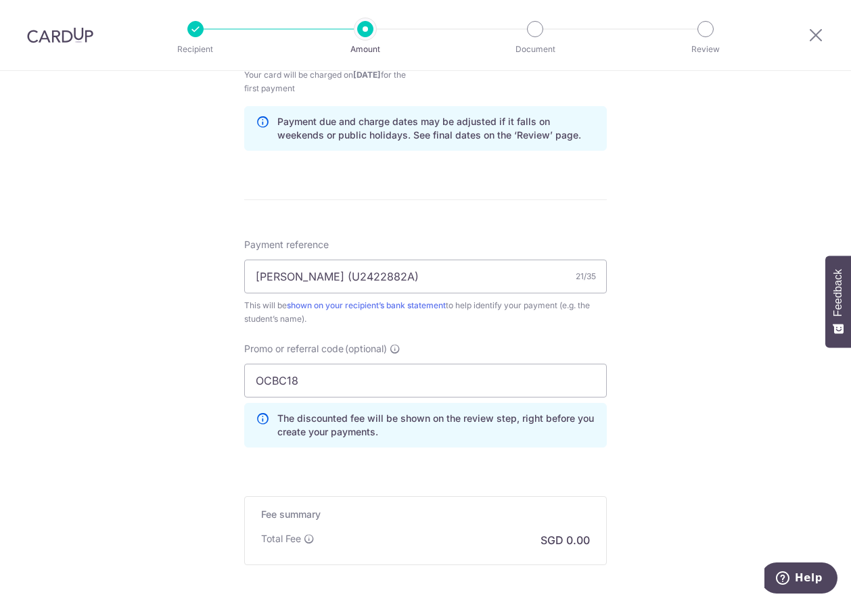
scroll to position [821, 0]
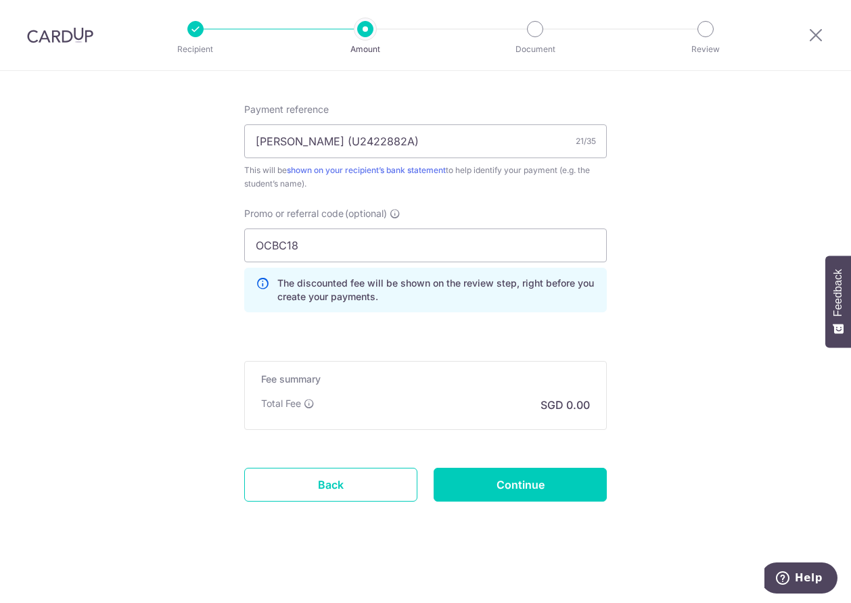
click at [584, 410] on p "SGD 0.00" at bounding box center [564, 405] width 49 height 16
click at [522, 490] on input "Continue" at bounding box center [519, 485] width 173 height 34
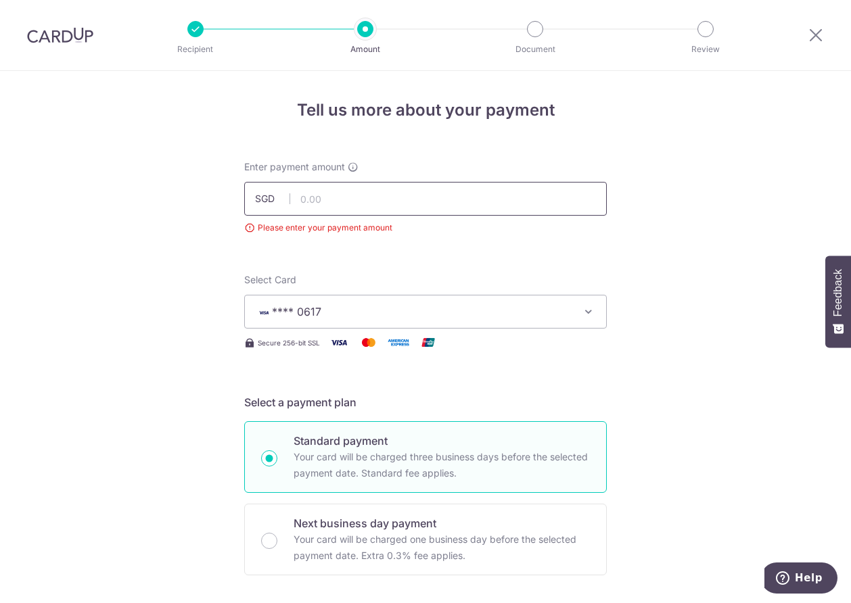
click at [300, 201] on input "text" at bounding box center [425, 199] width 362 height 34
click at [354, 195] on input "text" at bounding box center [425, 199] width 362 height 34
type input "2,152.84"
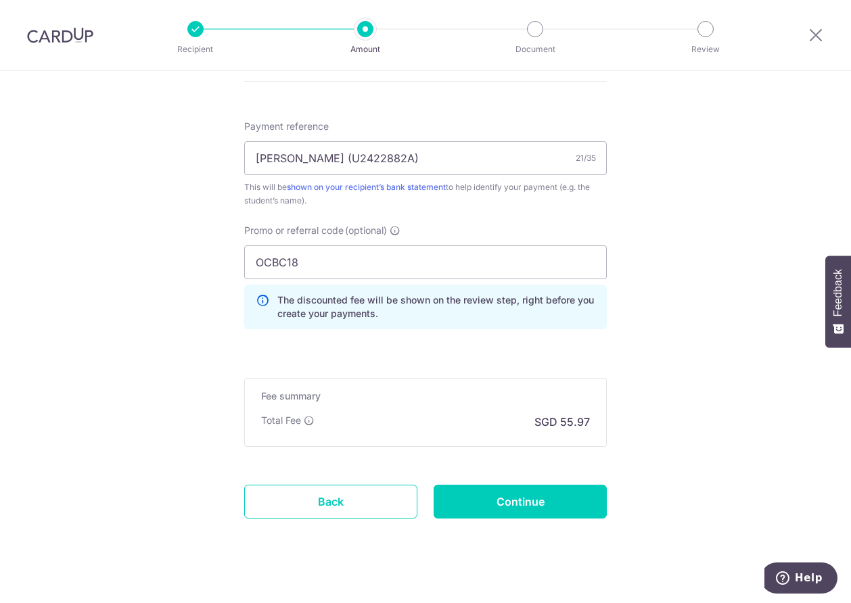
scroll to position [771, 0]
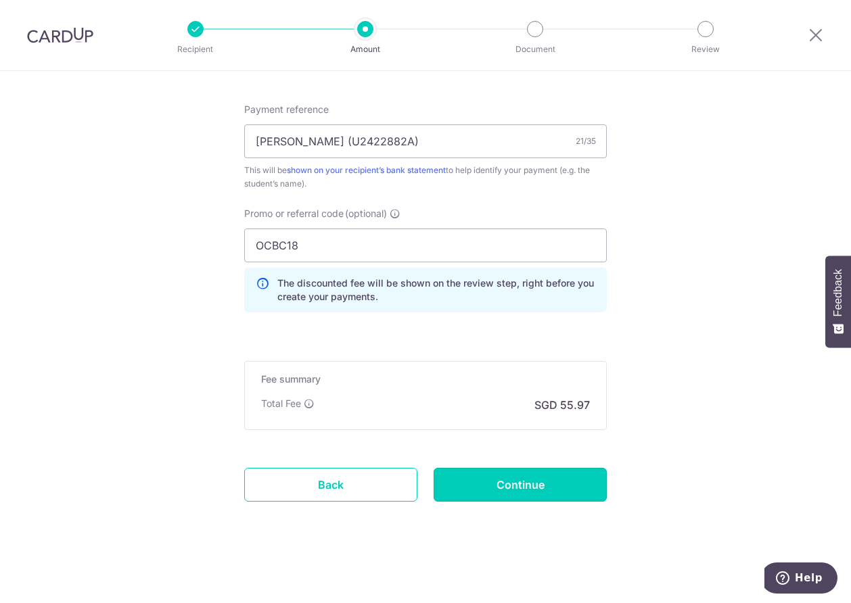
click at [502, 485] on input "Continue" at bounding box center [519, 485] width 173 height 34
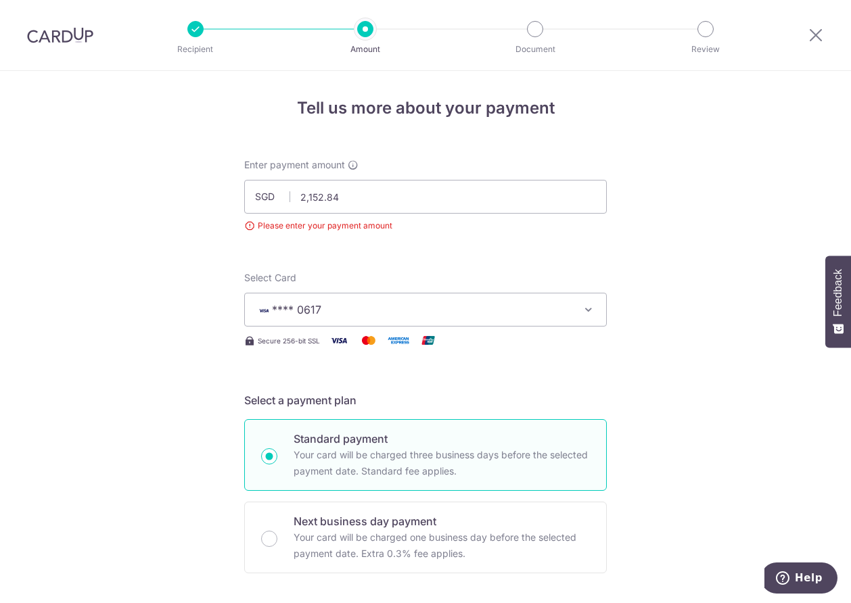
scroll to position [0, 0]
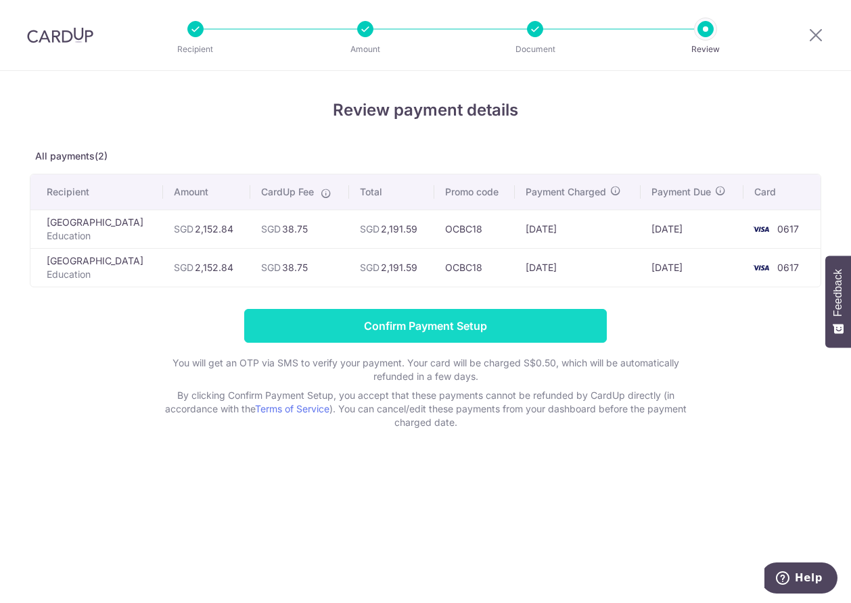
click at [435, 335] on input "Confirm Payment Setup" at bounding box center [425, 326] width 362 height 34
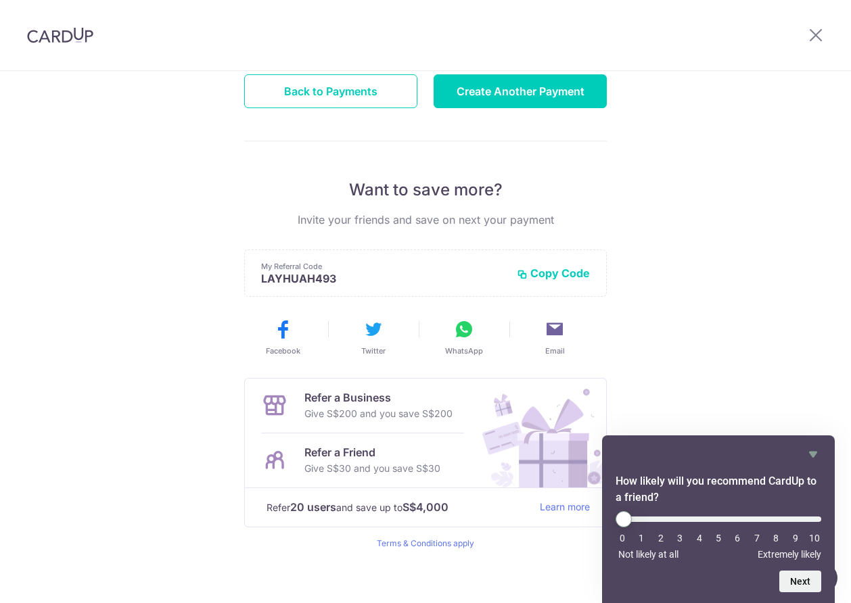
scroll to position [190, 0]
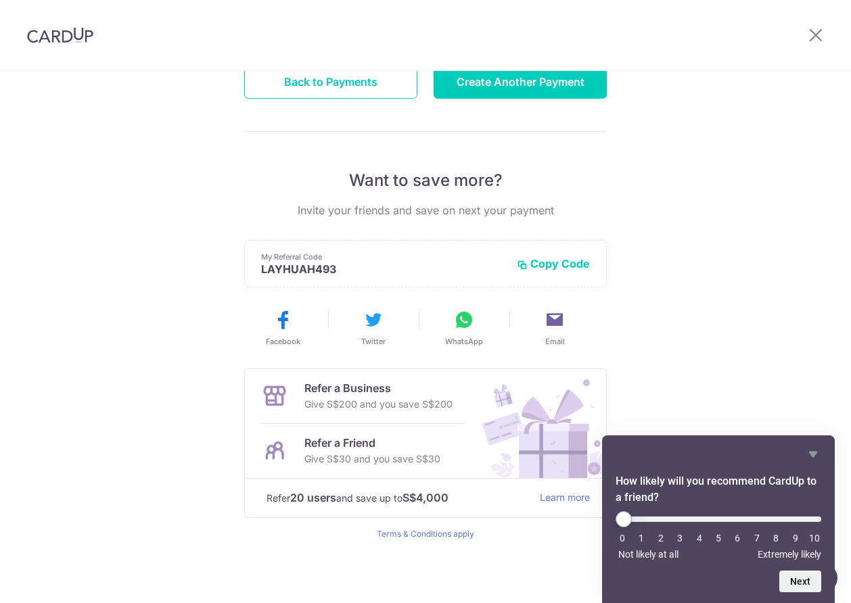
click at [778, 252] on div "Payments created! Hang tight, you’ll receive email updates on the status of the…" at bounding box center [425, 242] width 851 height 722
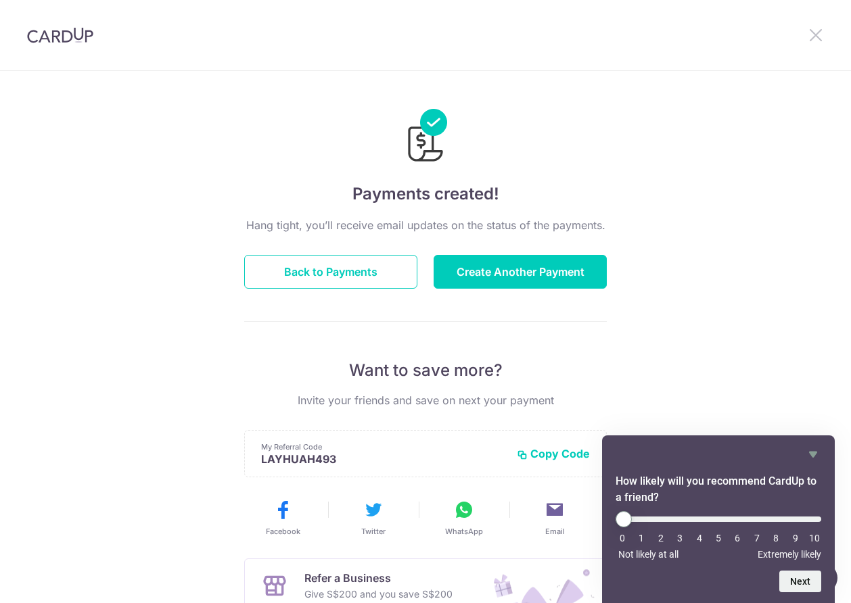
click at [815, 37] on icon at bounding box center [815, 34] width 16 height 17
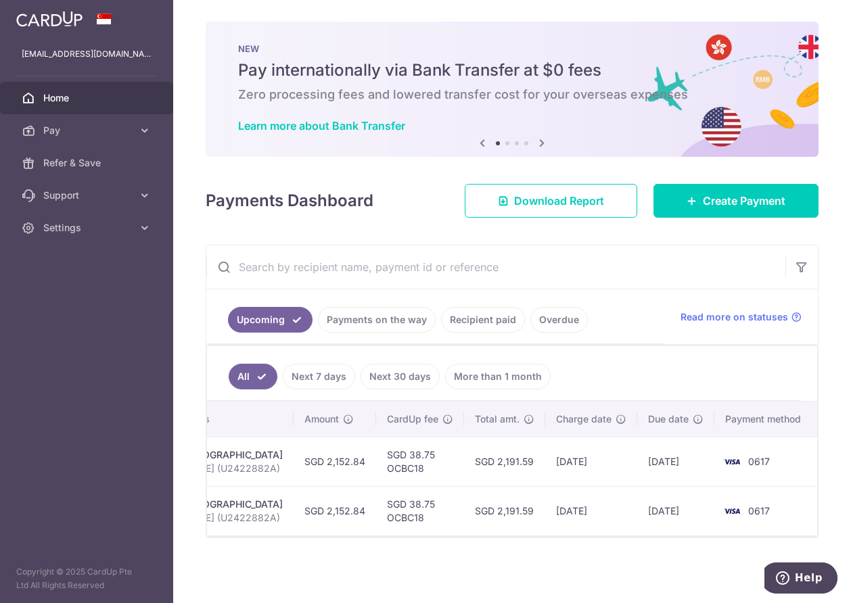
scroll to position [0, 418]
click at [147, 133] on icon at bounding box center [145, 131] width 14 height 14
